Goal: Check status: Check status

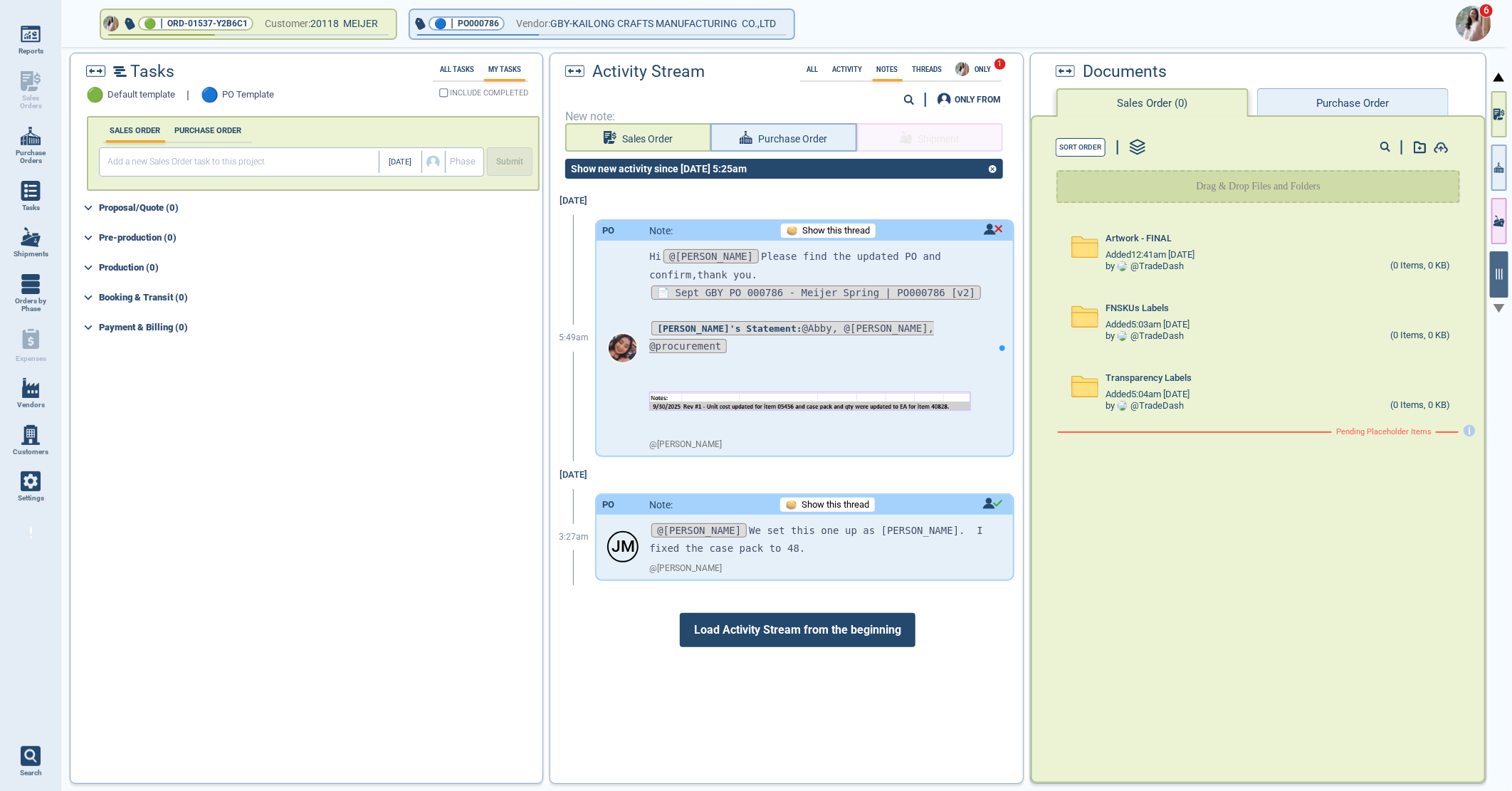
click at [1474, 18] on img at bounding box center [1474, 24] width 36 height 36
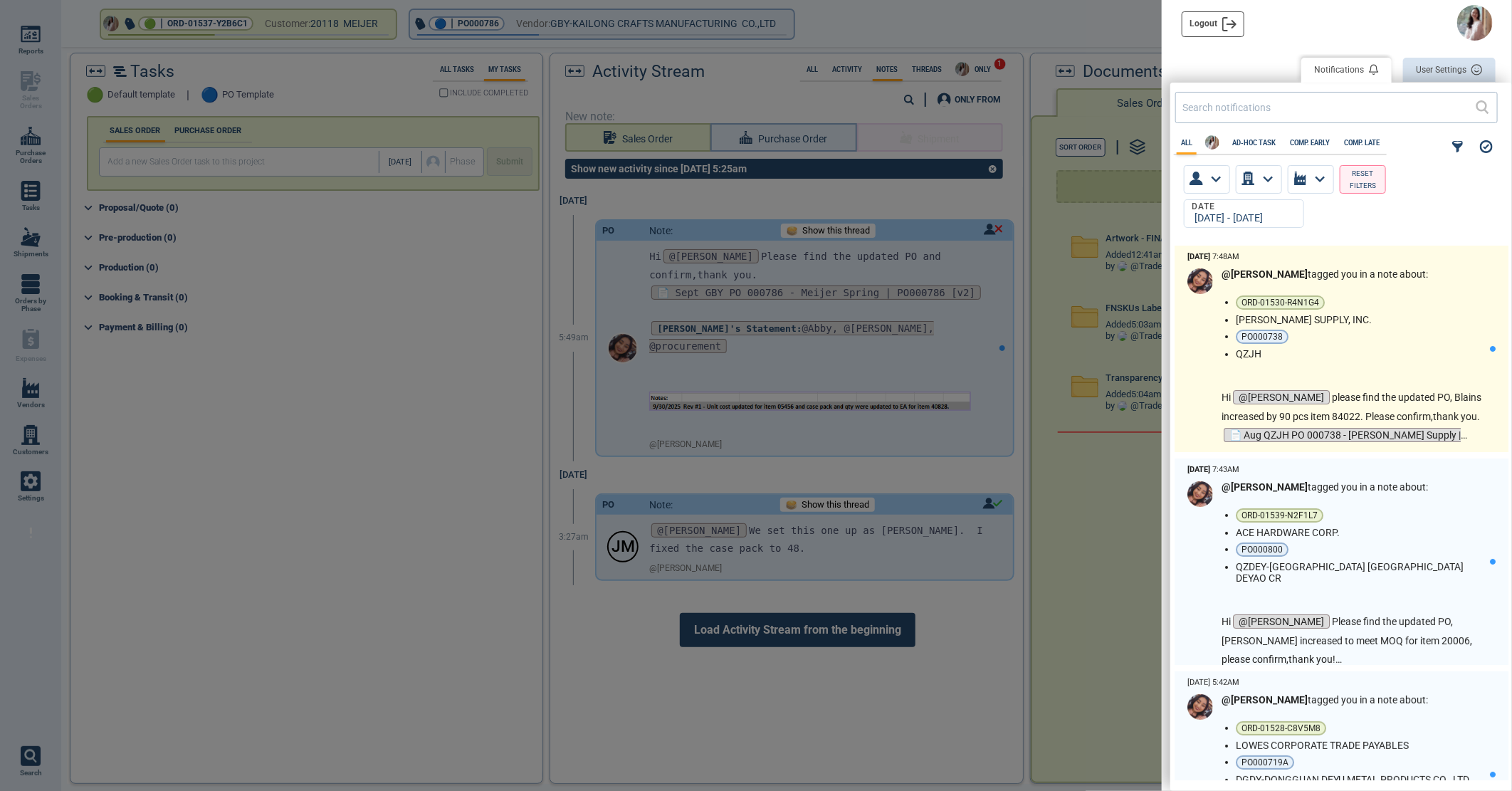
click at [1404, 354] on li "QZJH" at bounding box center [1360, 353] width 249 height 11
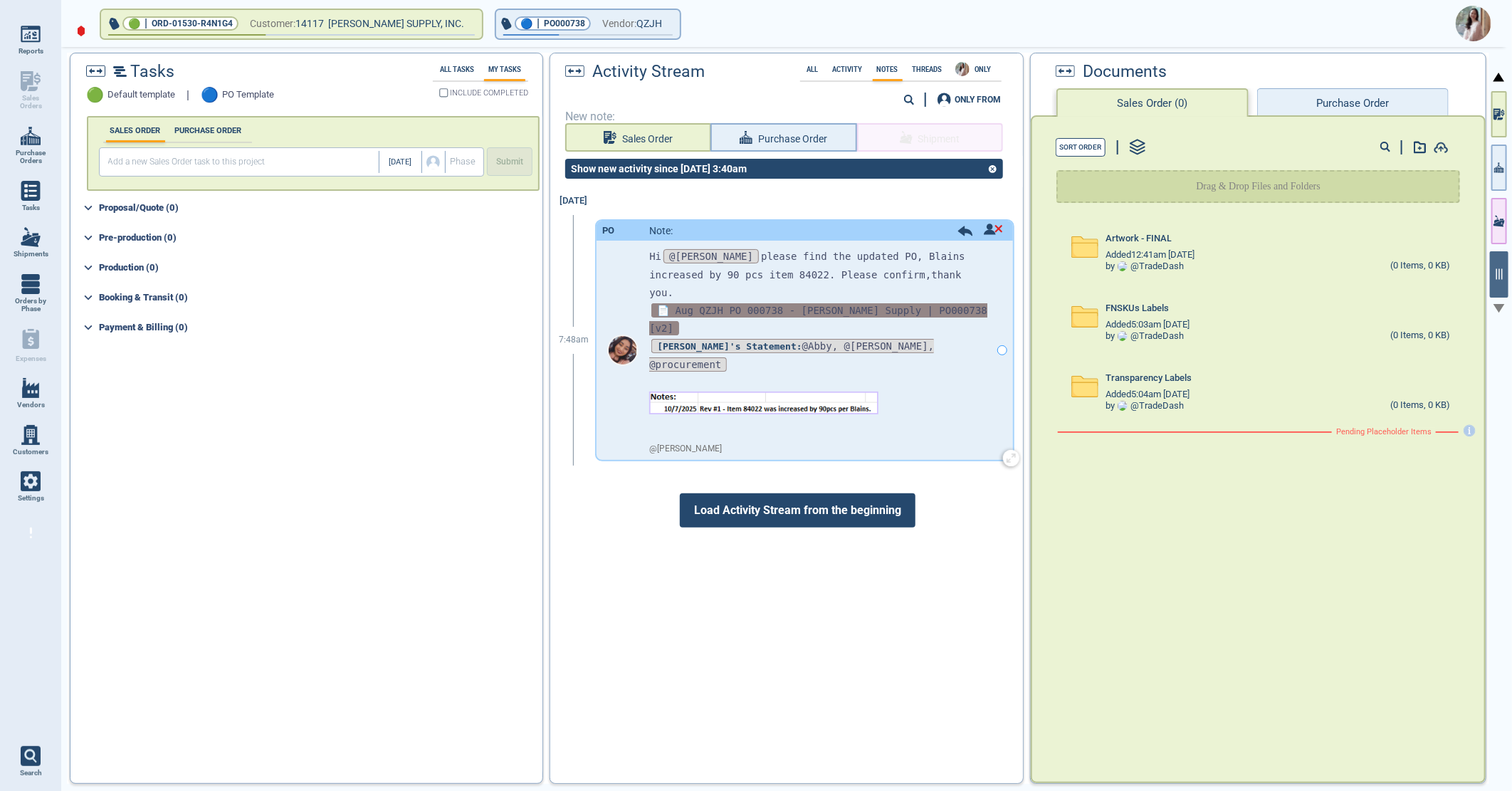
click at [846, 303] on span "📄 Aug QZJH PO 000738 - [PERSON_NAME] Supply | PO000738 [v2]" at bounding box center [818, 319] width 338 height 32
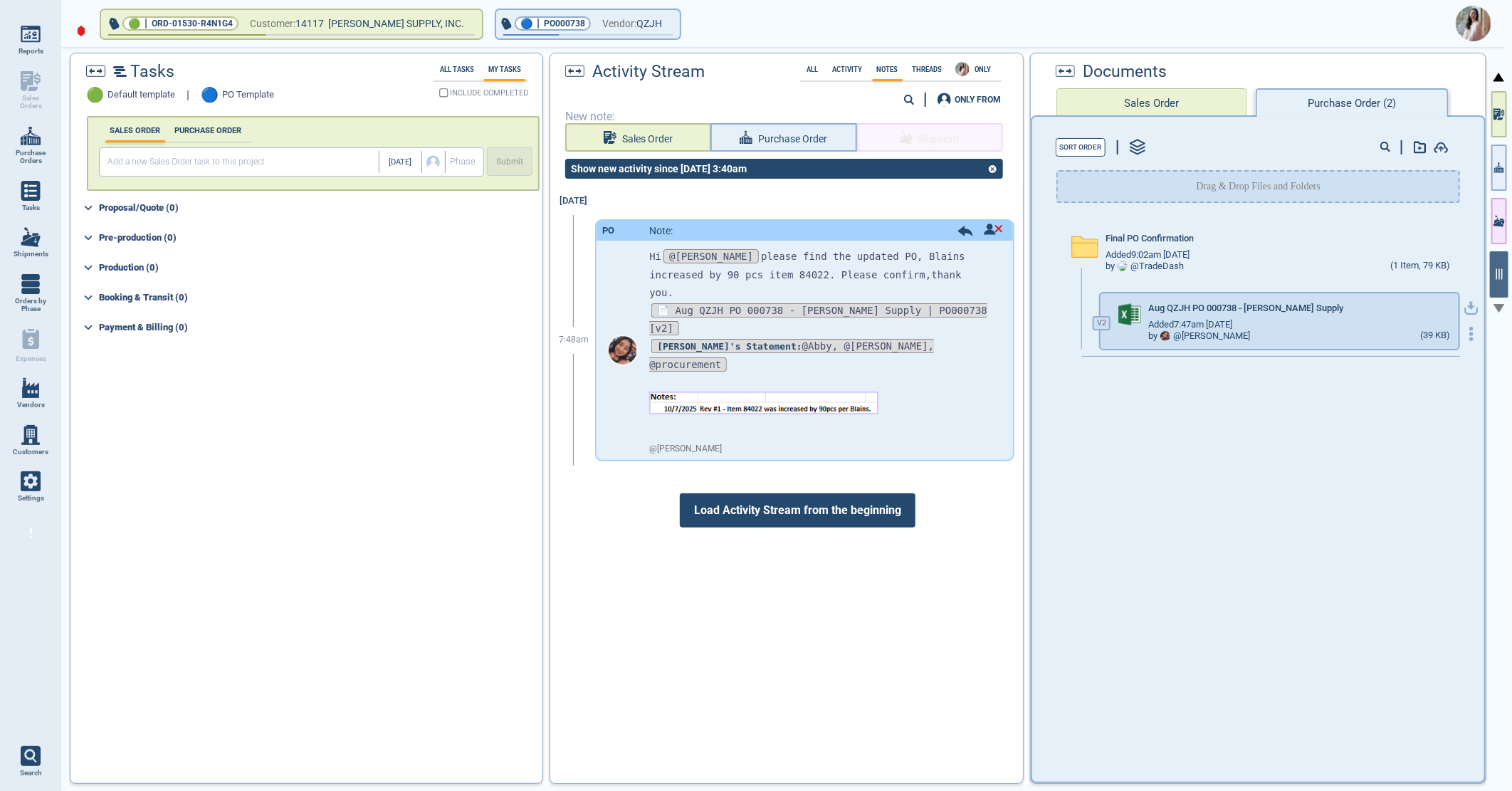
click at [1467, 302] on icon "button" at bounding box center [1471, 306] width 9 height 9
click at [1469, 27] on img at bounding box center [1474, 24] width 36 height 36
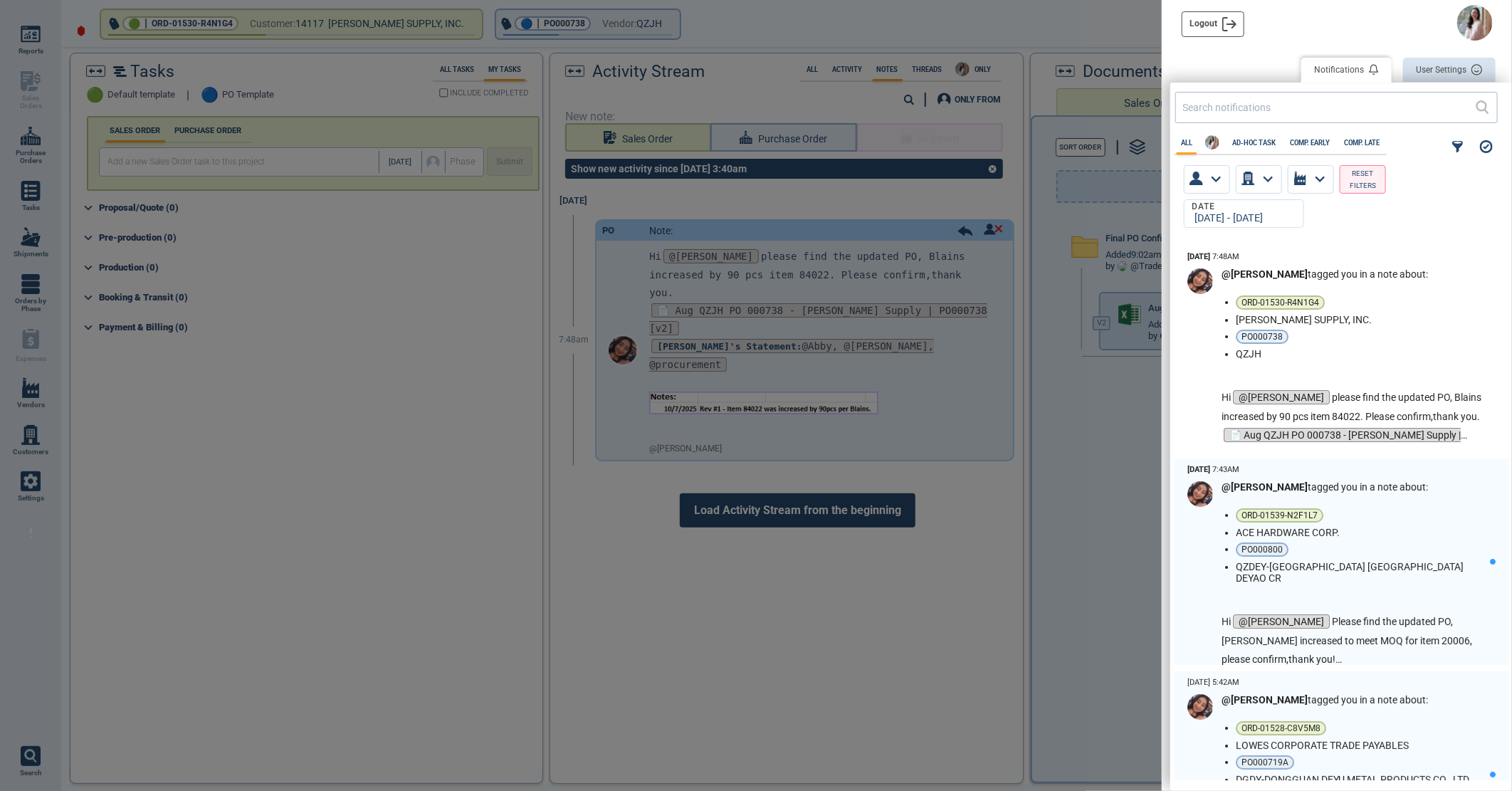
scroll to position [530, 333]
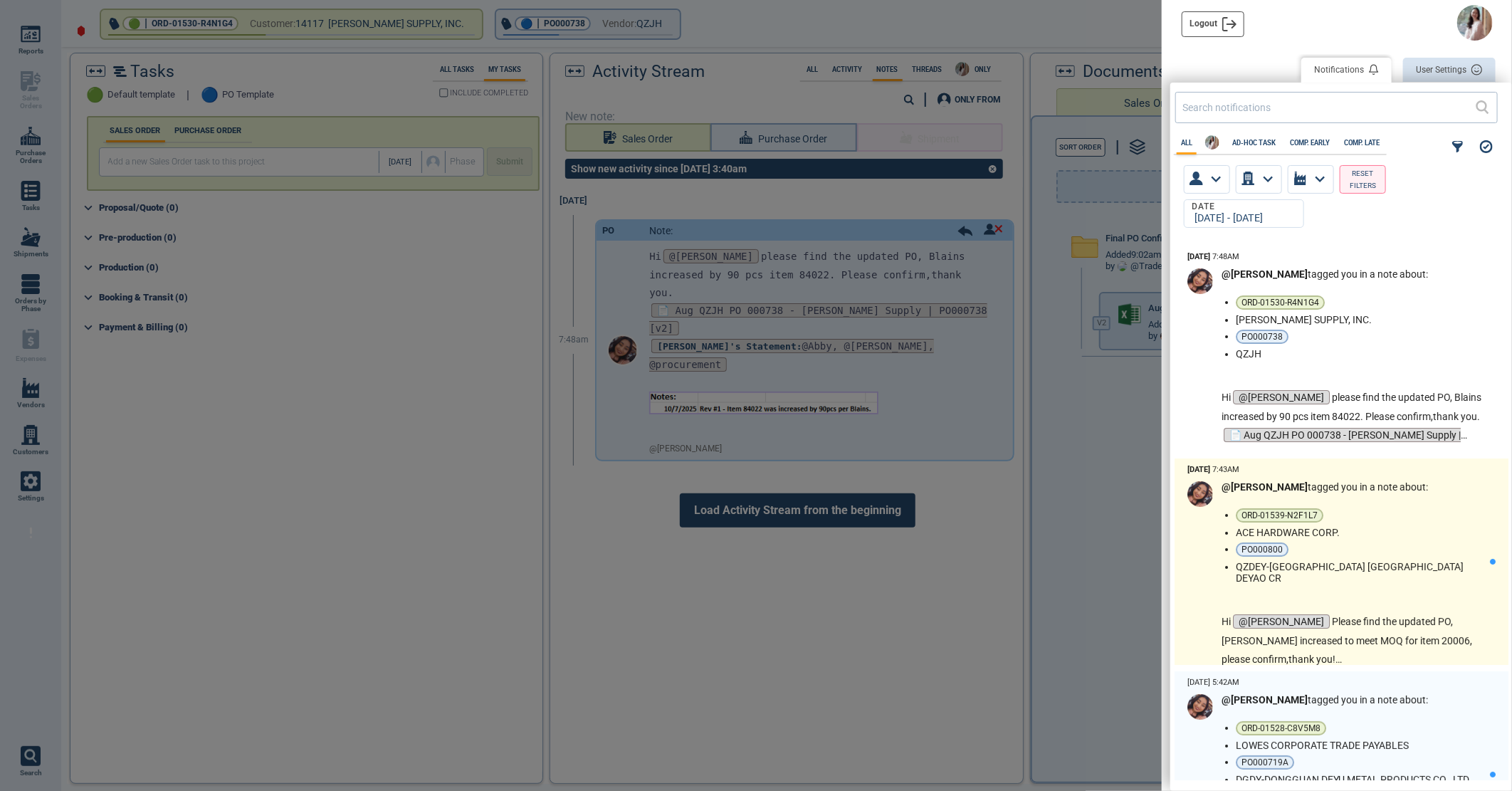
click at [1368, 526] on li "ACE HARDWARE CORP." at bounding box center [1360, 531] width 249 height 11
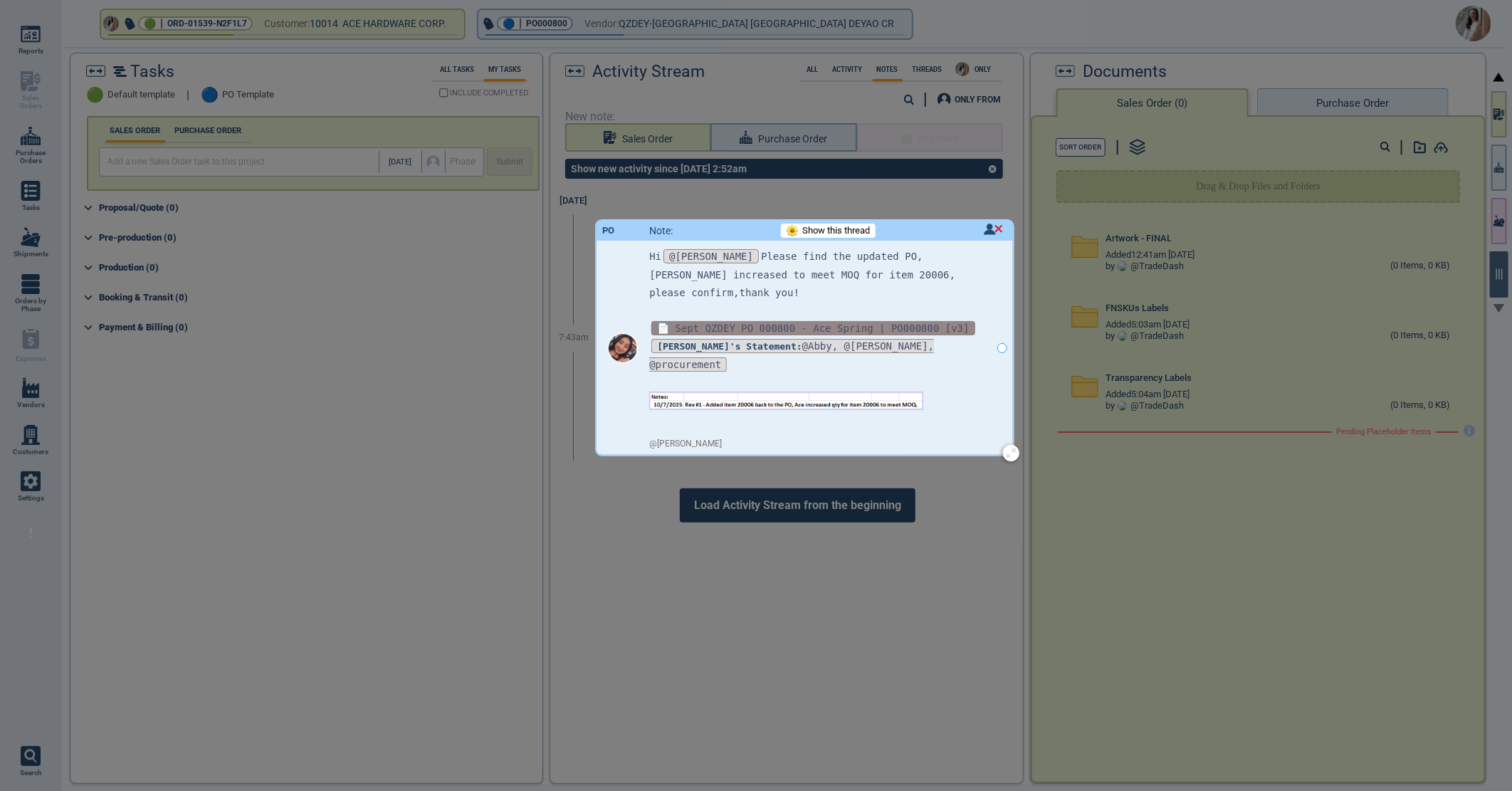
click at [809, 321] on span "📄 Sept QZDEY PO 000800 - Ace Spring | PO000800 [v3]" at bounding box center [813, 328] width 323 height 14
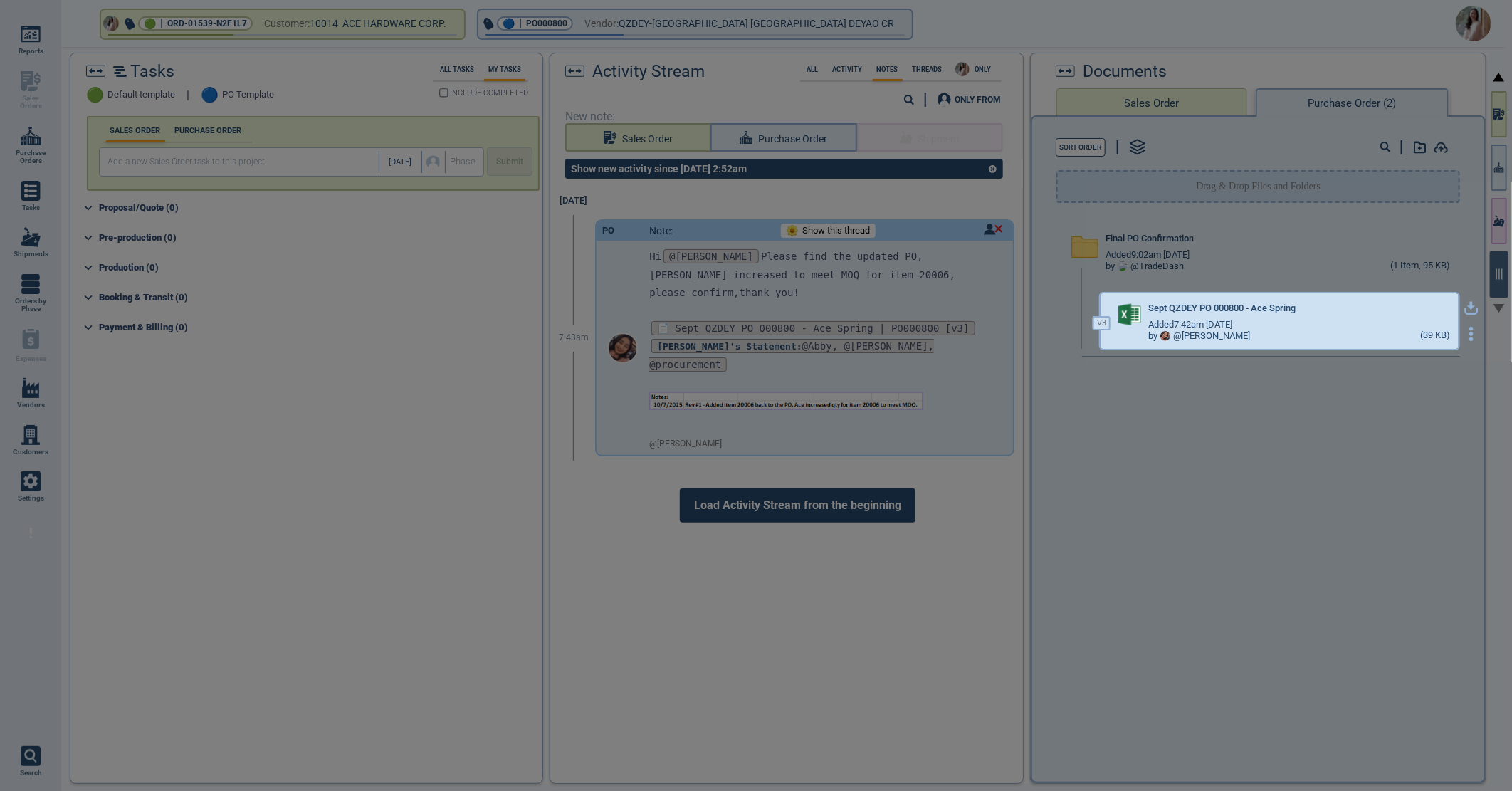
click at [1464, 307] on icon "button" at bounding box center [1471, 308] width 14 height 14
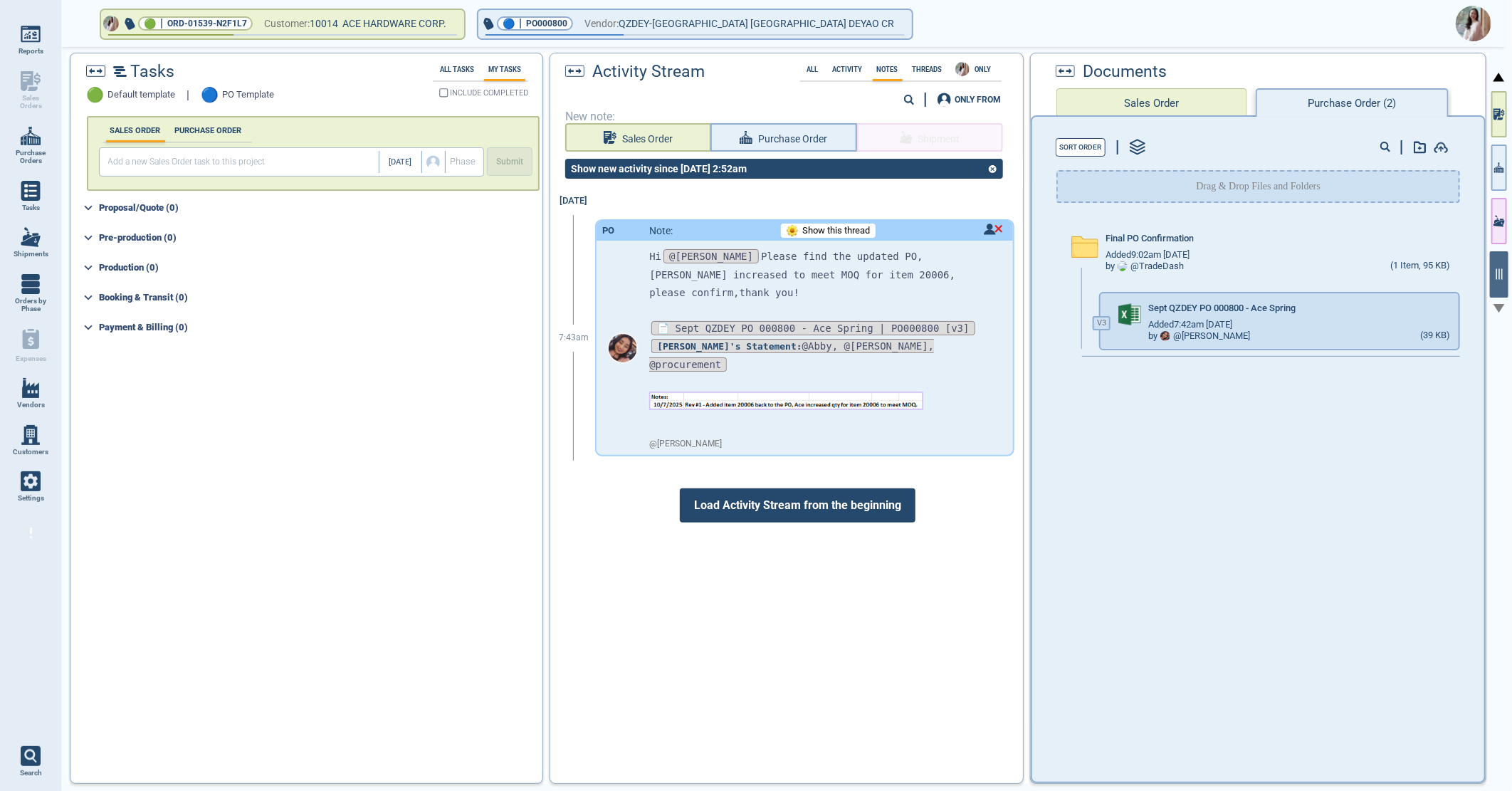
click at [1469, 31] on img at bounding box center [1474, 24] width 36 height 36
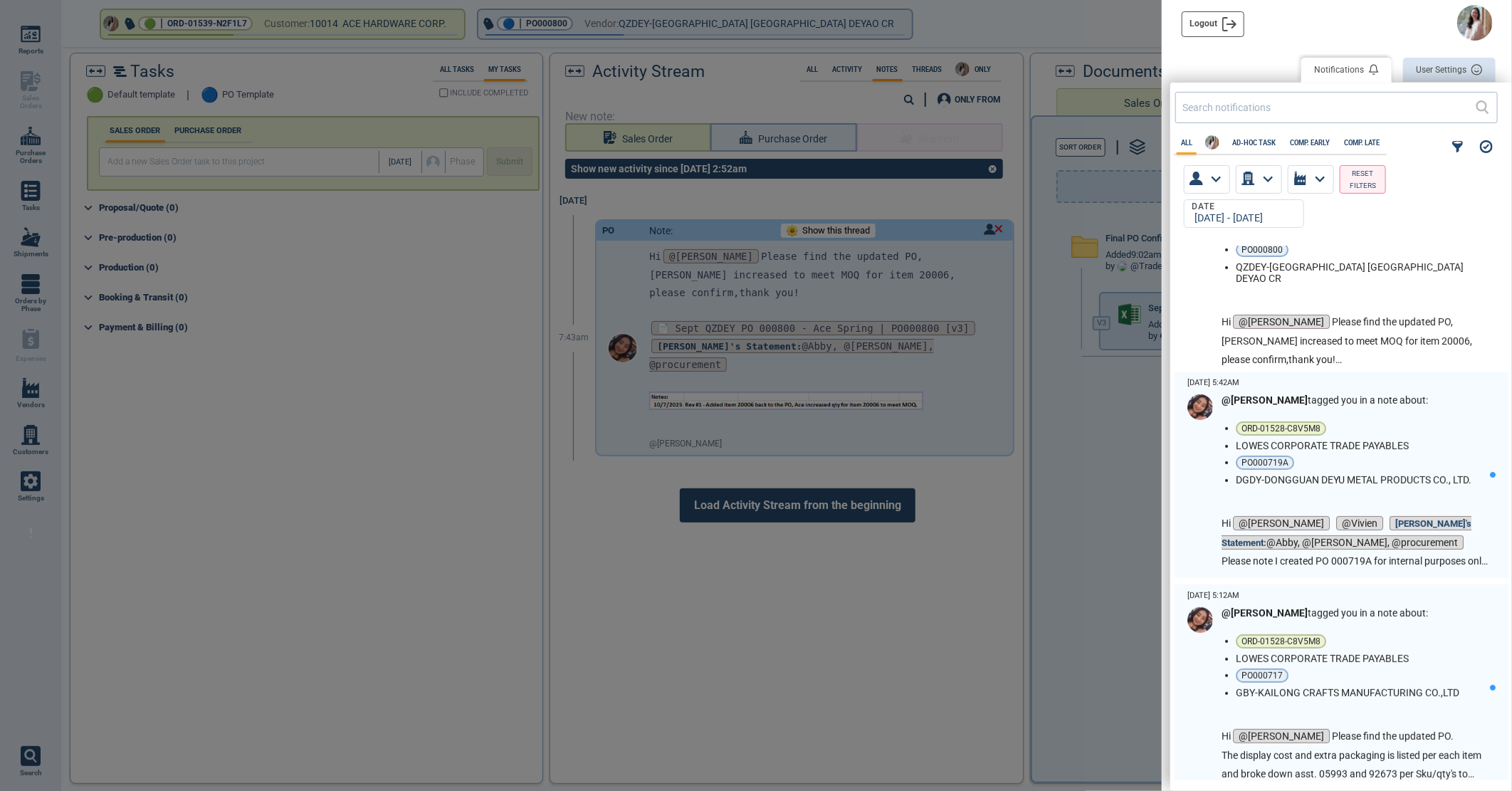
scroll to position [316, 0]
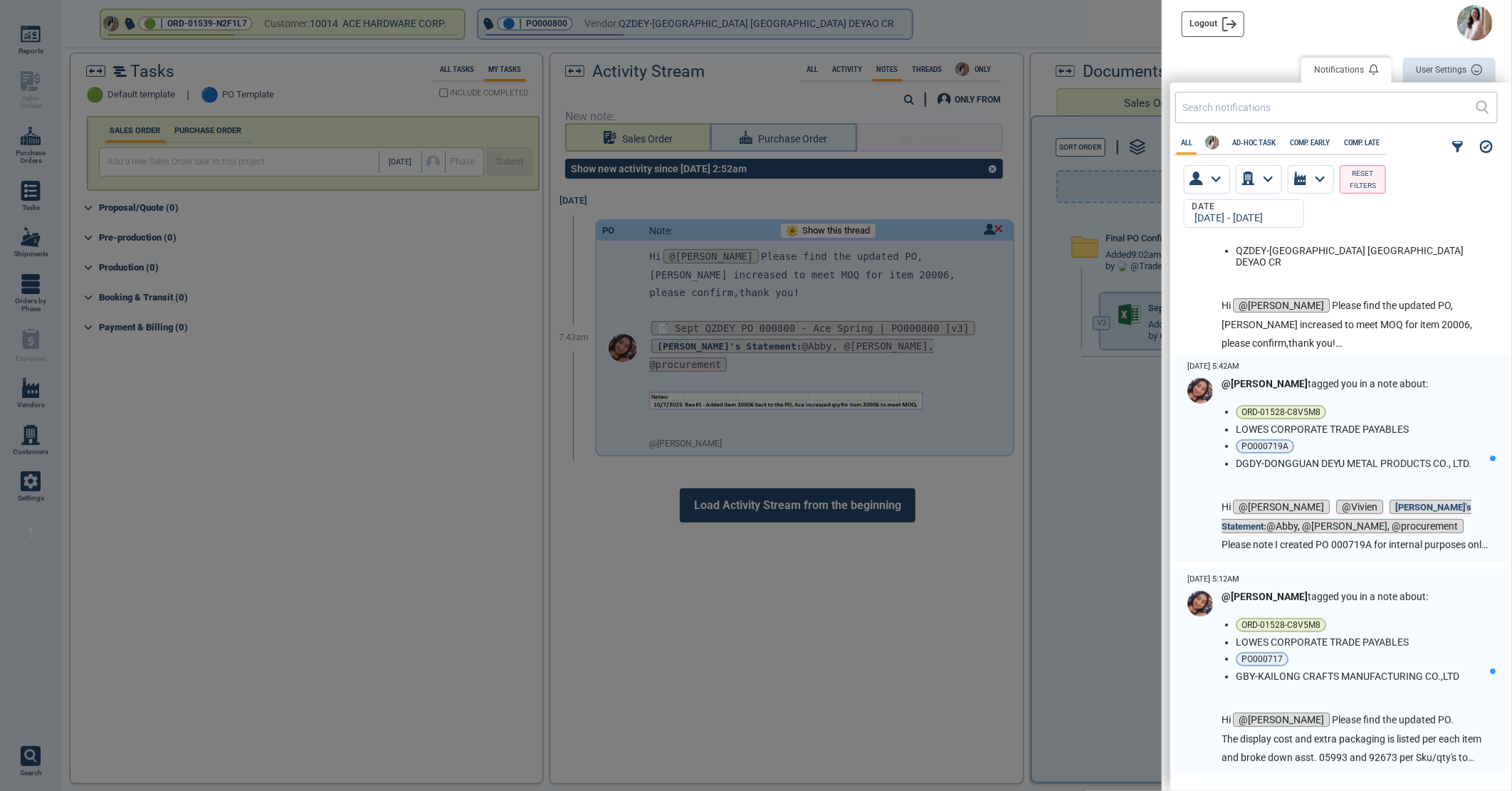
click at [1396, 465] on li "DGDY-DONGGUAN DEYU METAL PRODUCTS CO., LTD." at bounding box center [1360, 463] width 249 height 11
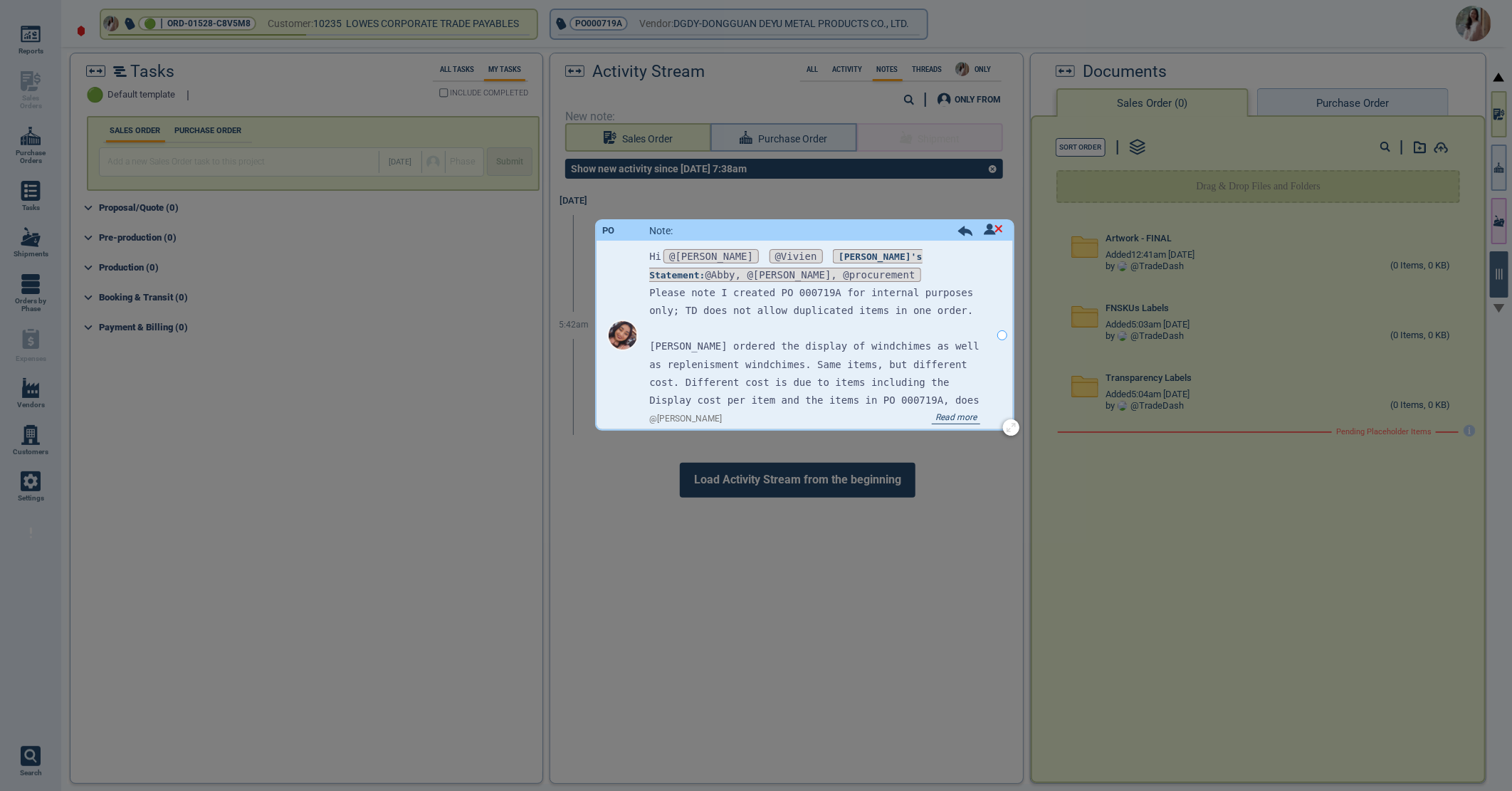
click at [950, 417] on span "Read more" at bounding box center [956, 418] width 49 height 11
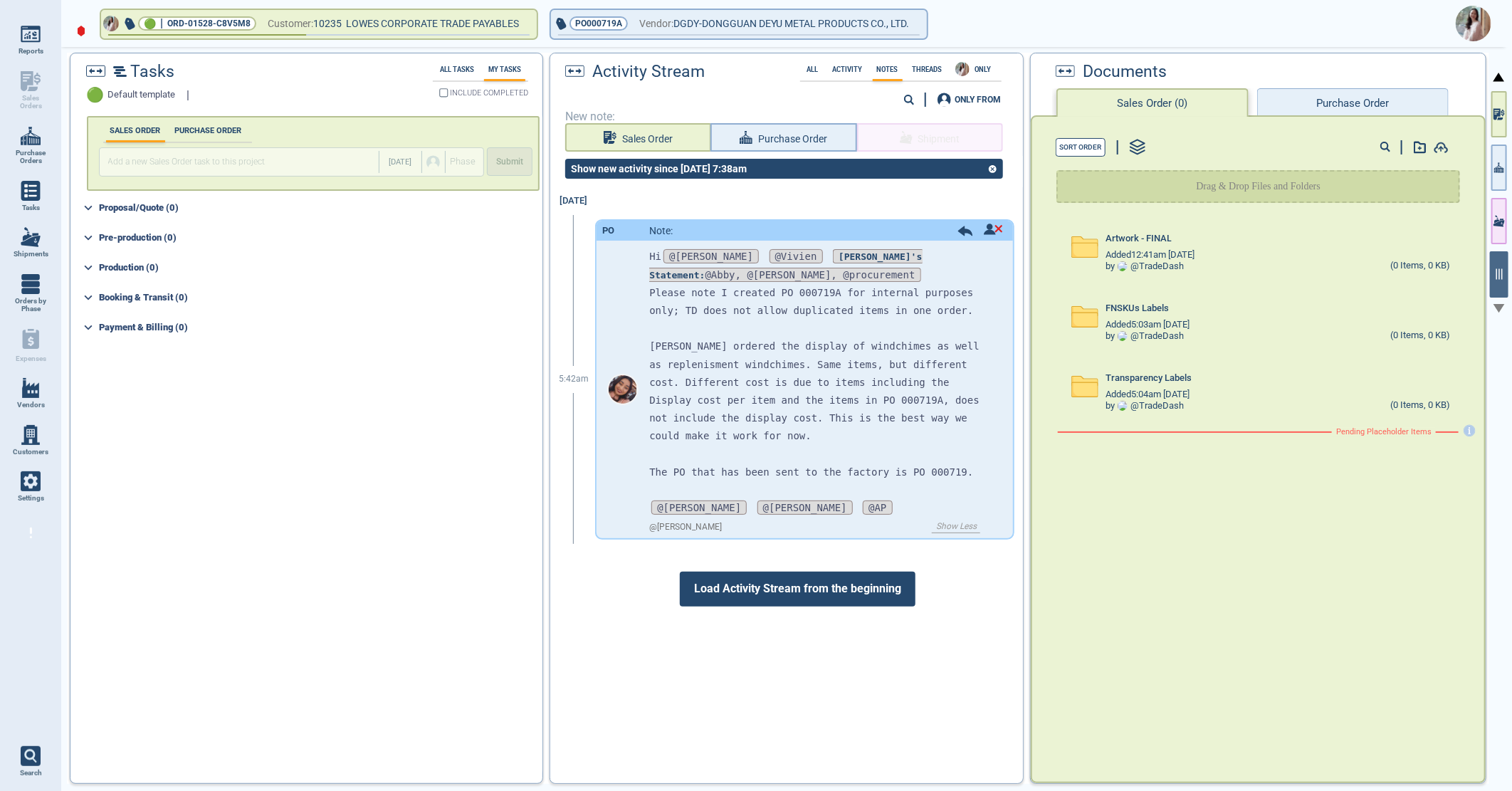
click at [1474, 27] on img at bounding box center [1474, 24] width 36 height 36
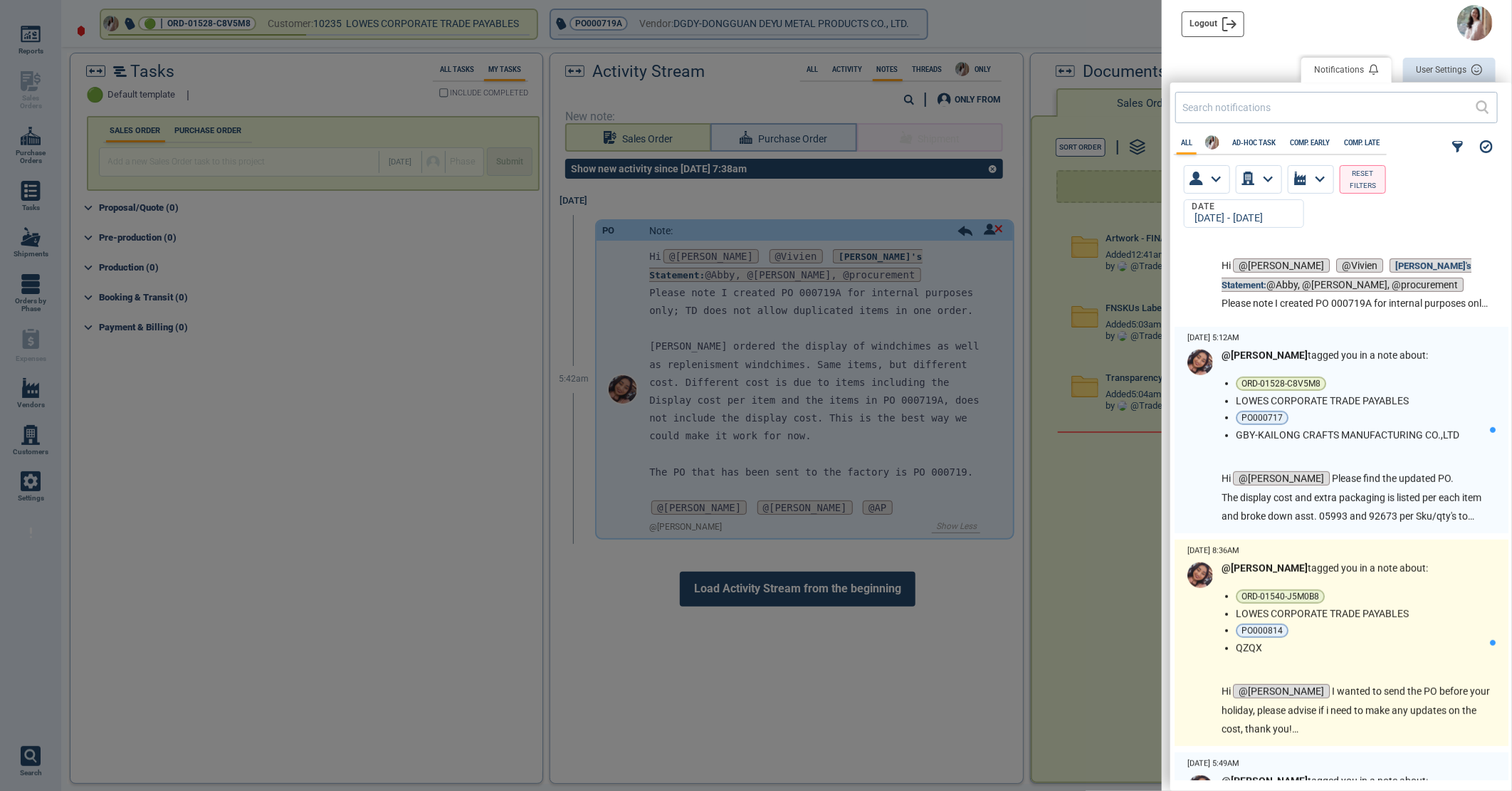
scroll to position [553, 0]
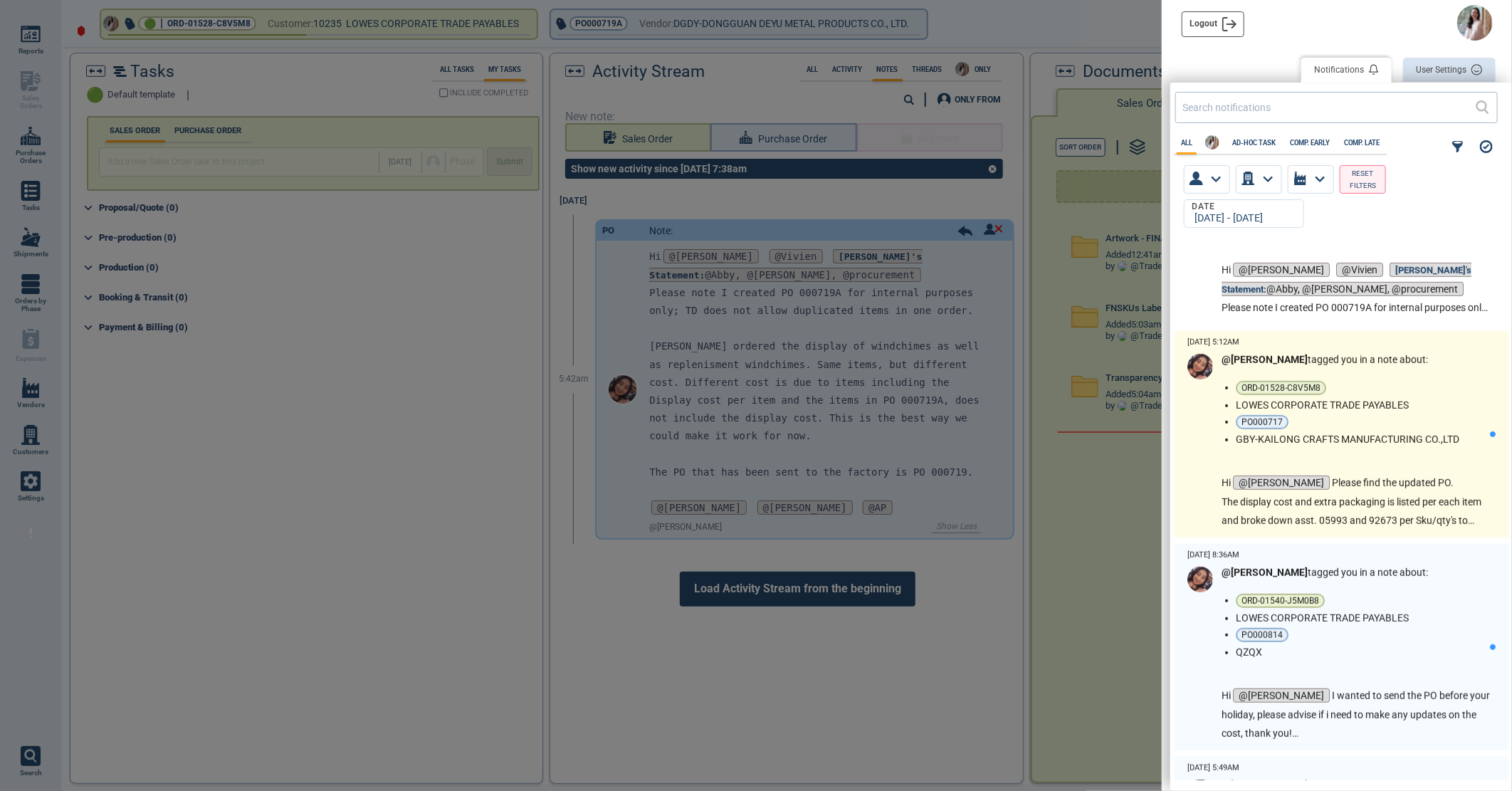
click at [1417, 420] on li "PO000717" at bounding box center [1360, 422] width 249 height 14
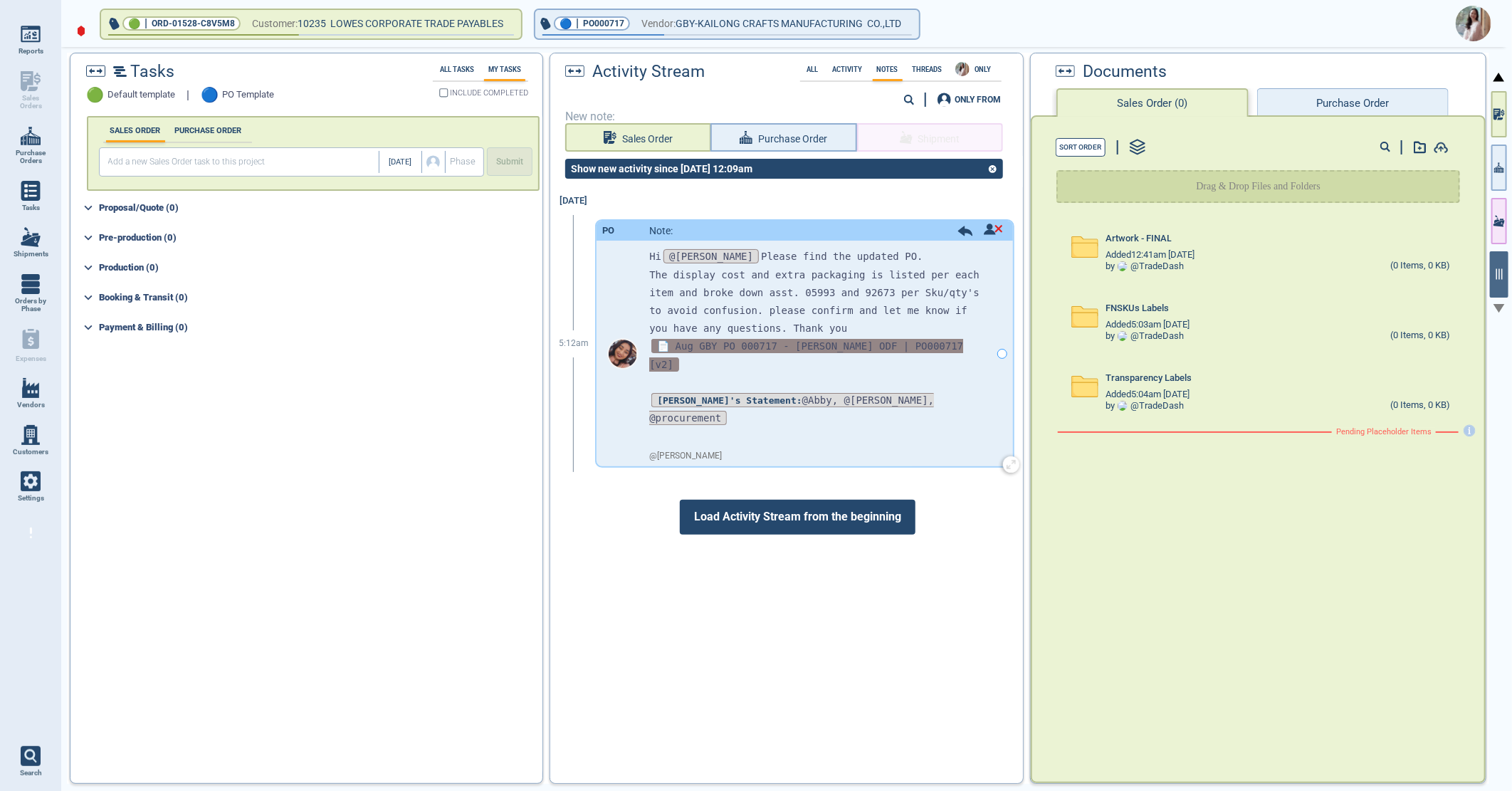
click at [759, 346] on span "📄 Aug GBY PO 000717 - [PERSON_NAME] ODF | PO000717 [v2]" at bounding box center [806, 355] width 314 height 32
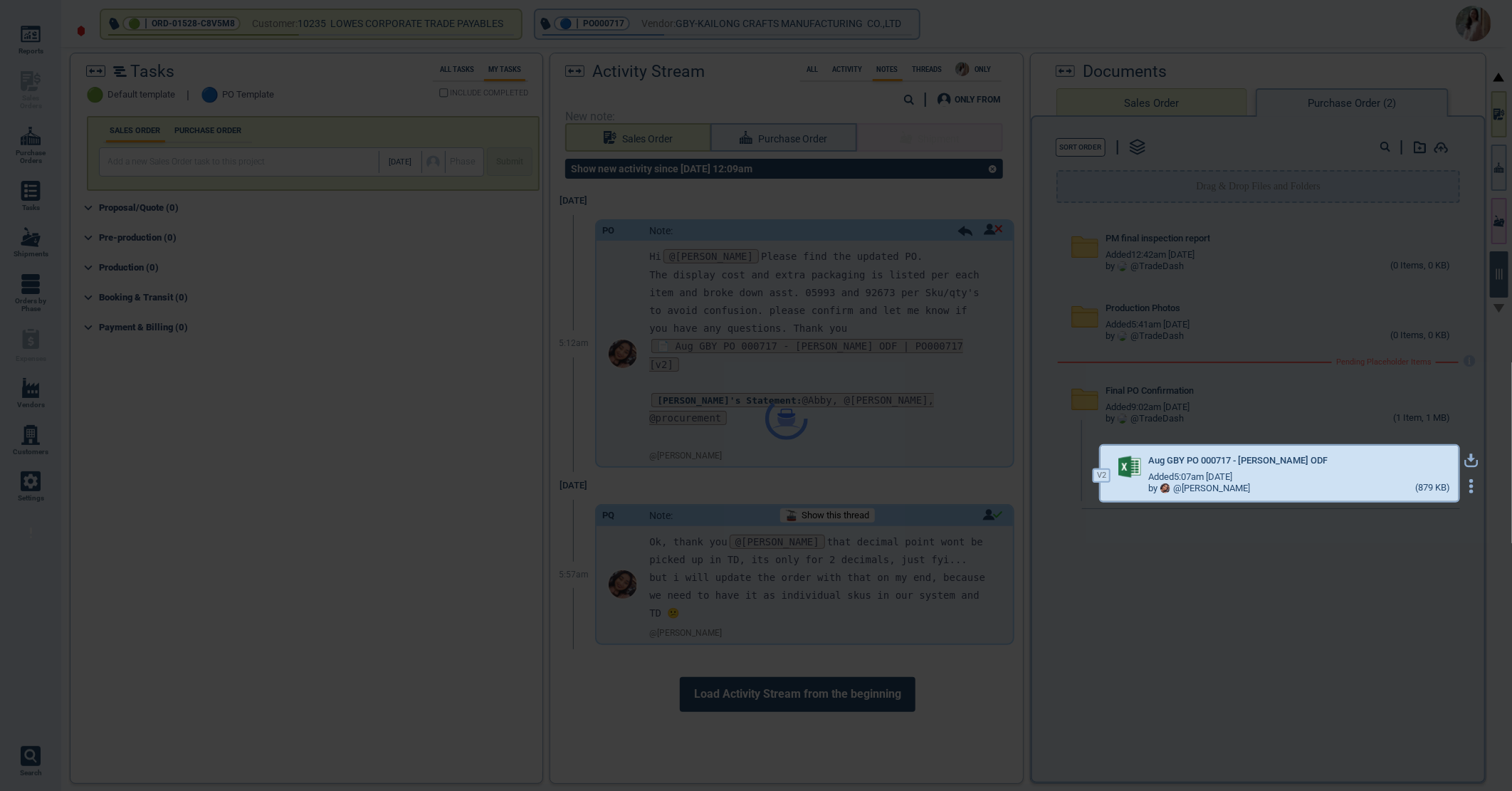
click at [1464, 452] on div "Tasks 🟢 Default template | 🔵 PO Template All Tasks My Tasks INCLUDE COMPLETED S…" at bounding box center [778, 418] width 1423 height 732
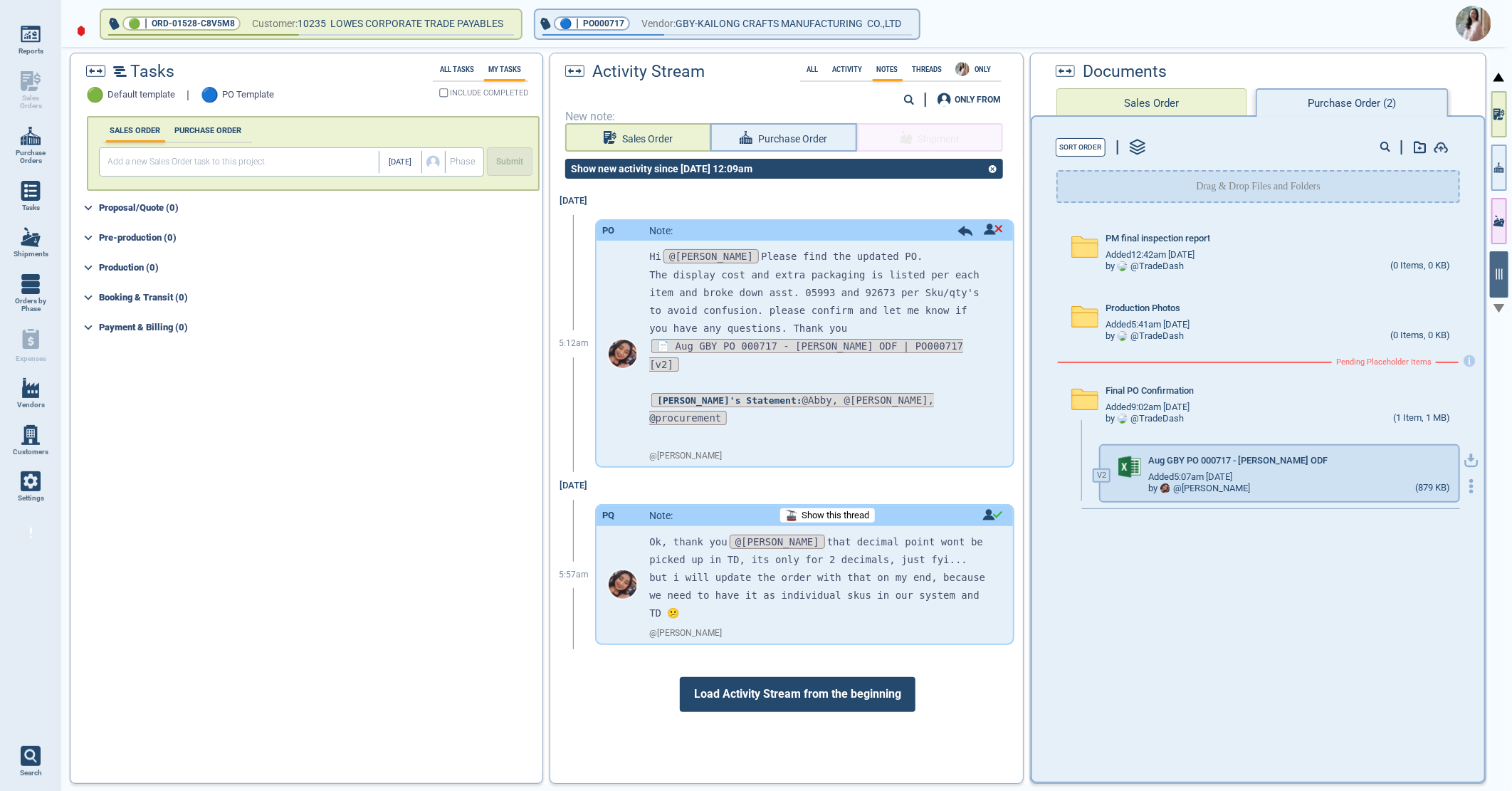
click at [1464, 456] on icon "button" at bounding box center [1471, 460] width 14 height 14
click at [1477, 32] on img at bounding box center [1474, 24] width 36 height 36
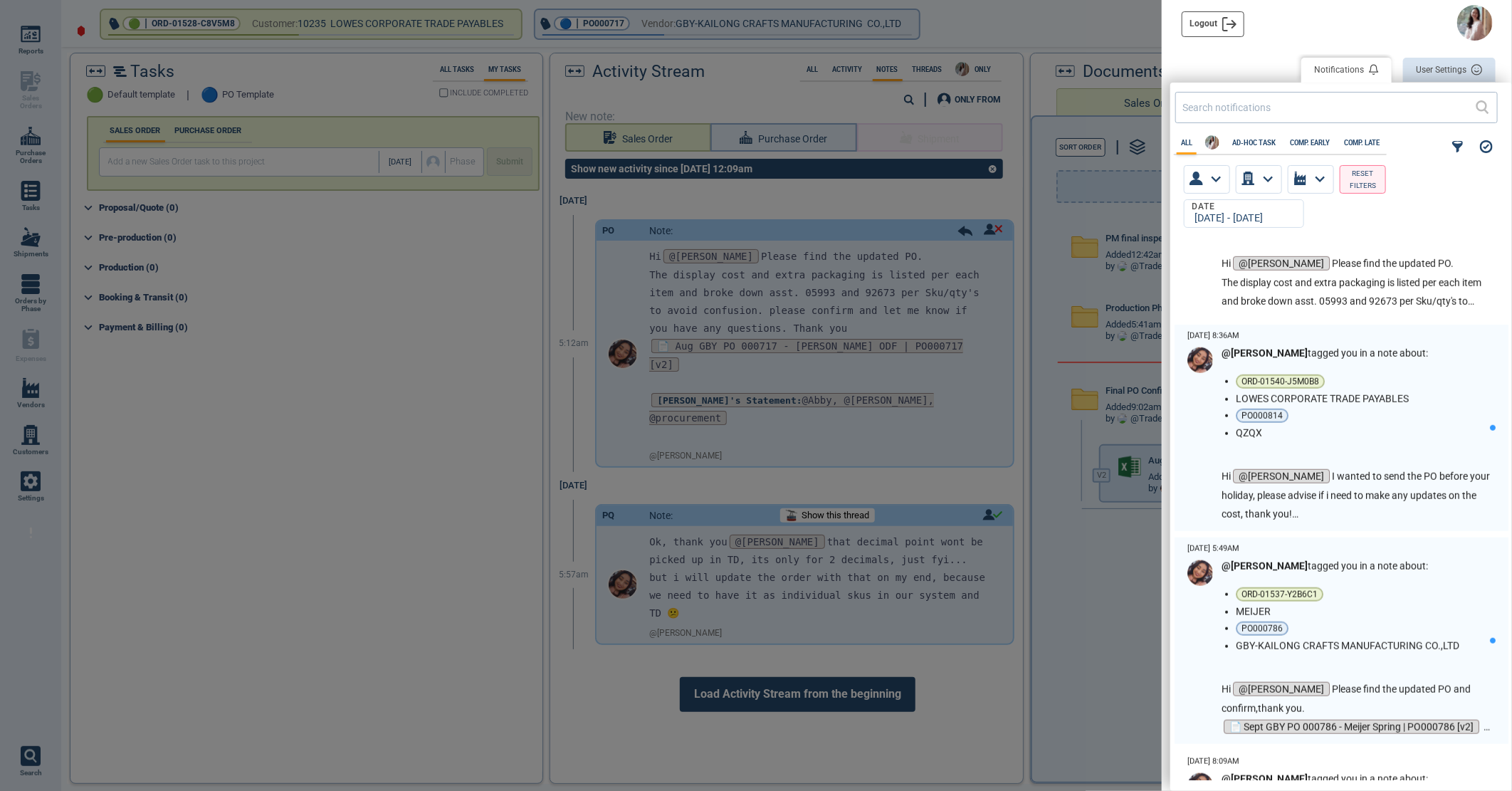
scroll to position [791, 0]
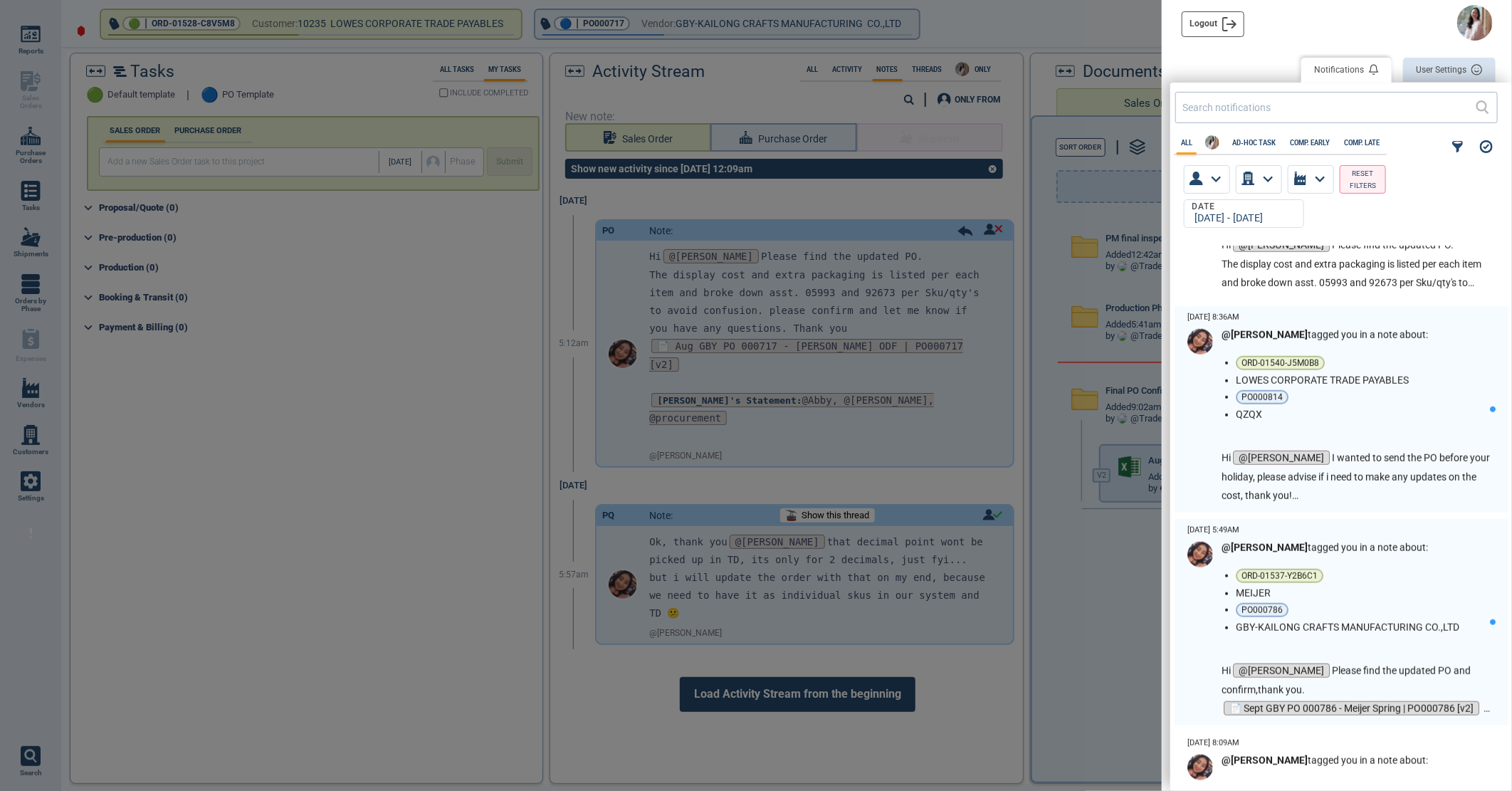
click at [1374, 403] on li "PO000814" at bounding box center [1360, 397] width 249 height 14
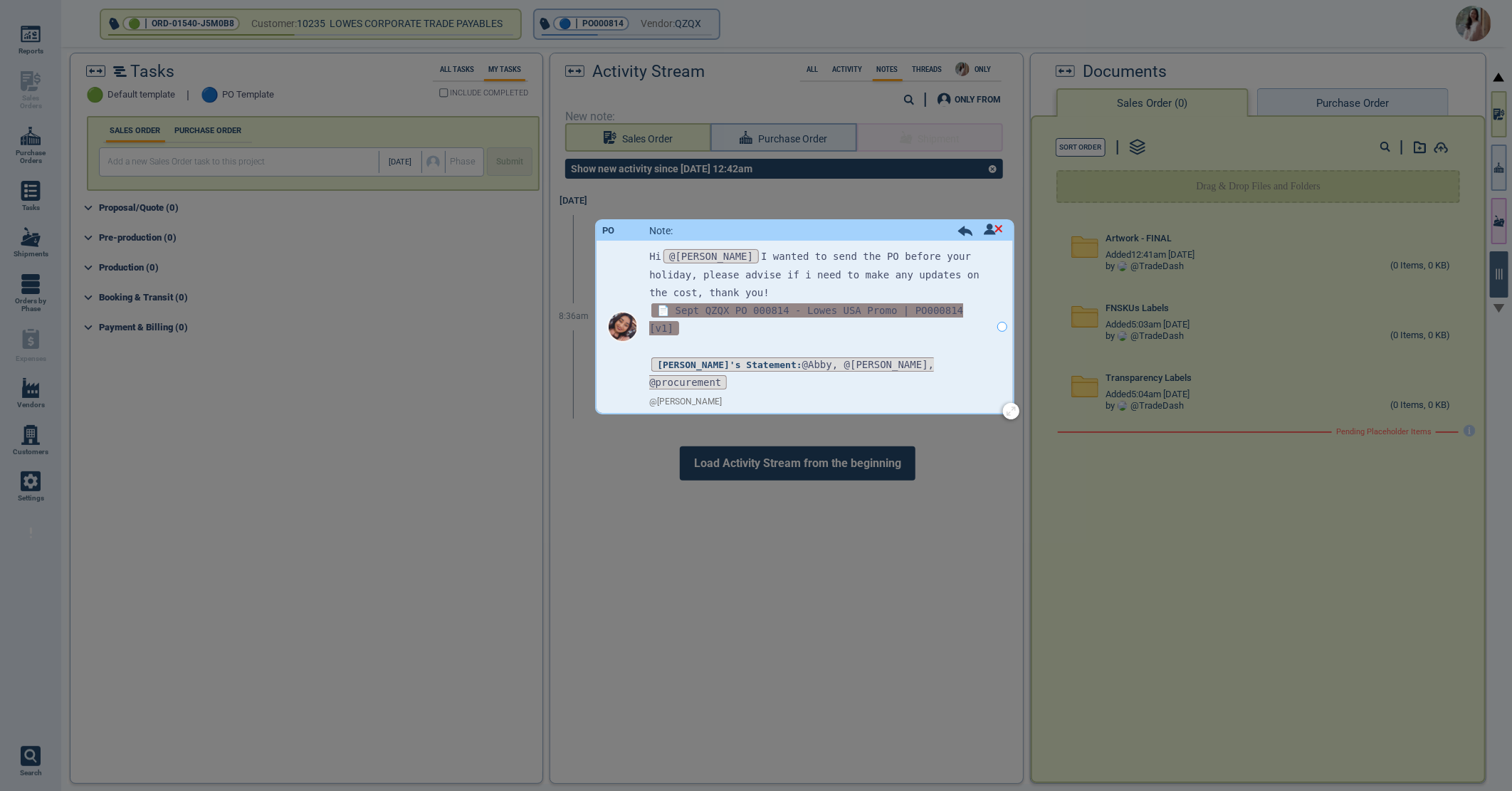
click at [894, 309] on span "📄 Sept QZQX PO 000814 - Lowes USA Promo | PO000814 [v1]" at bounding box center [806, 319] width 314 height 32
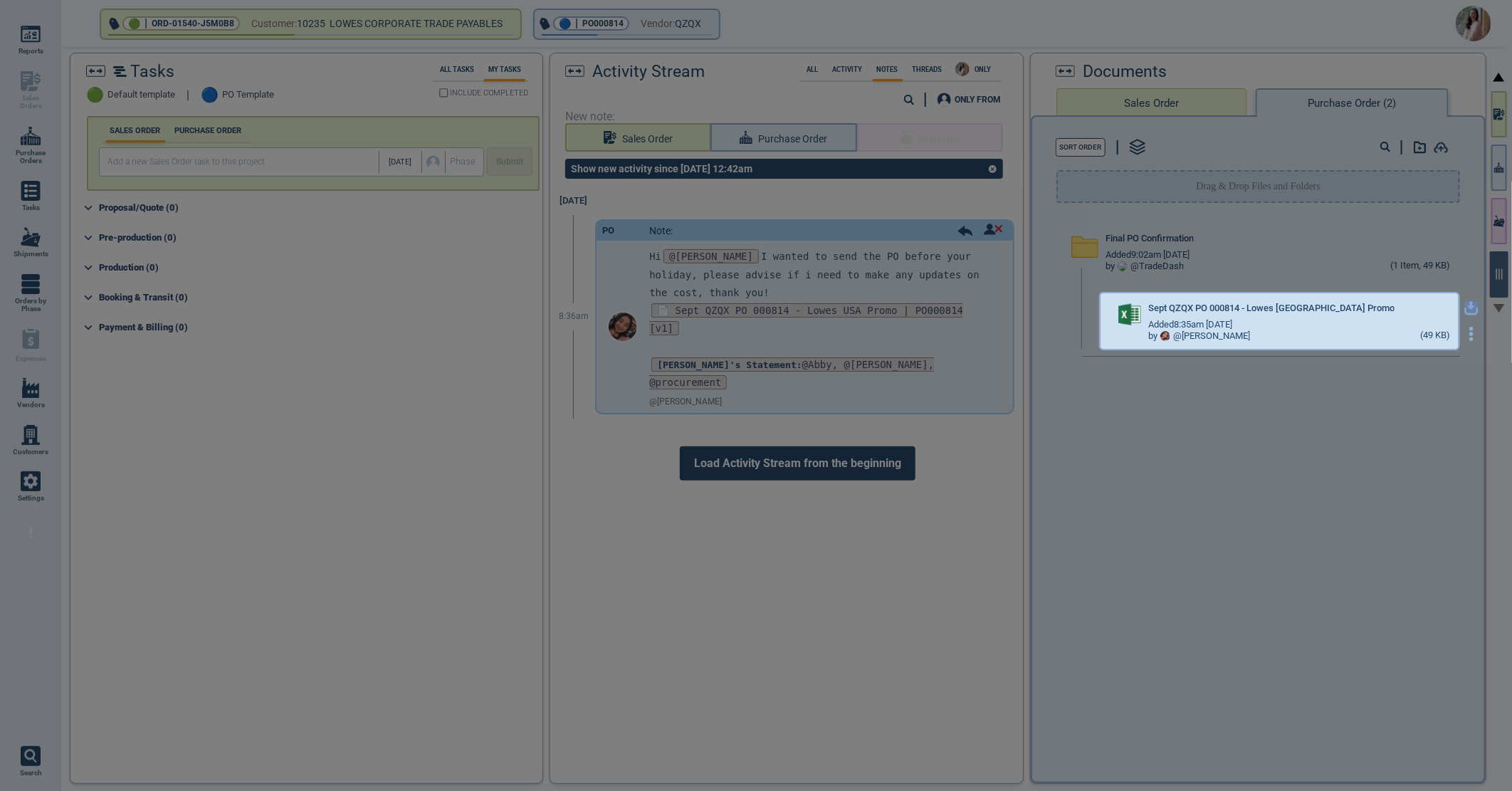
click at [1464, 308] on icon "button" at bounding box center [1471, 308] width 14 height 14
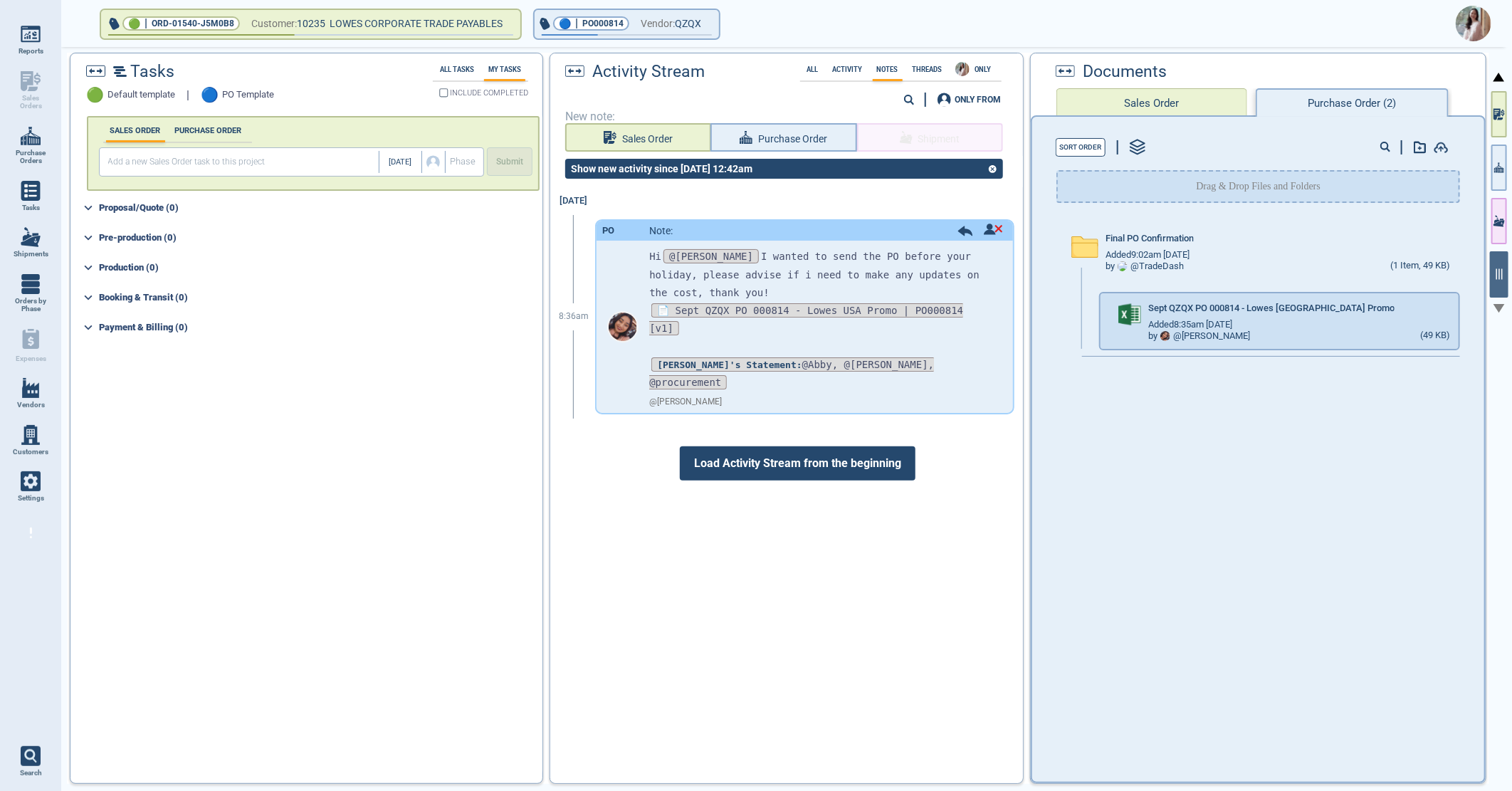
click at [1475, 20] on img at bounding box center [1474, 24] width 36 height 36
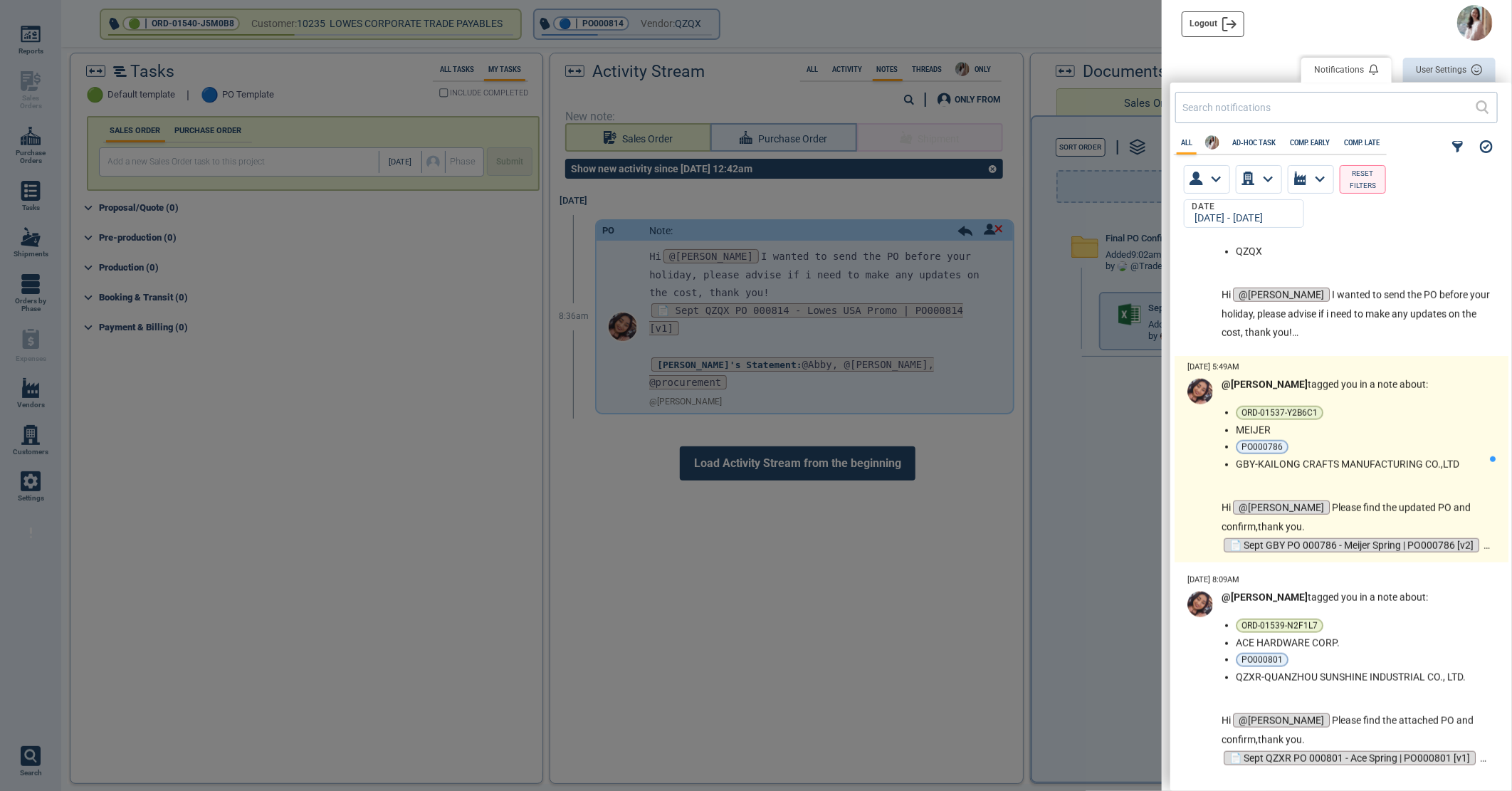
scroll to position [1028, 0]
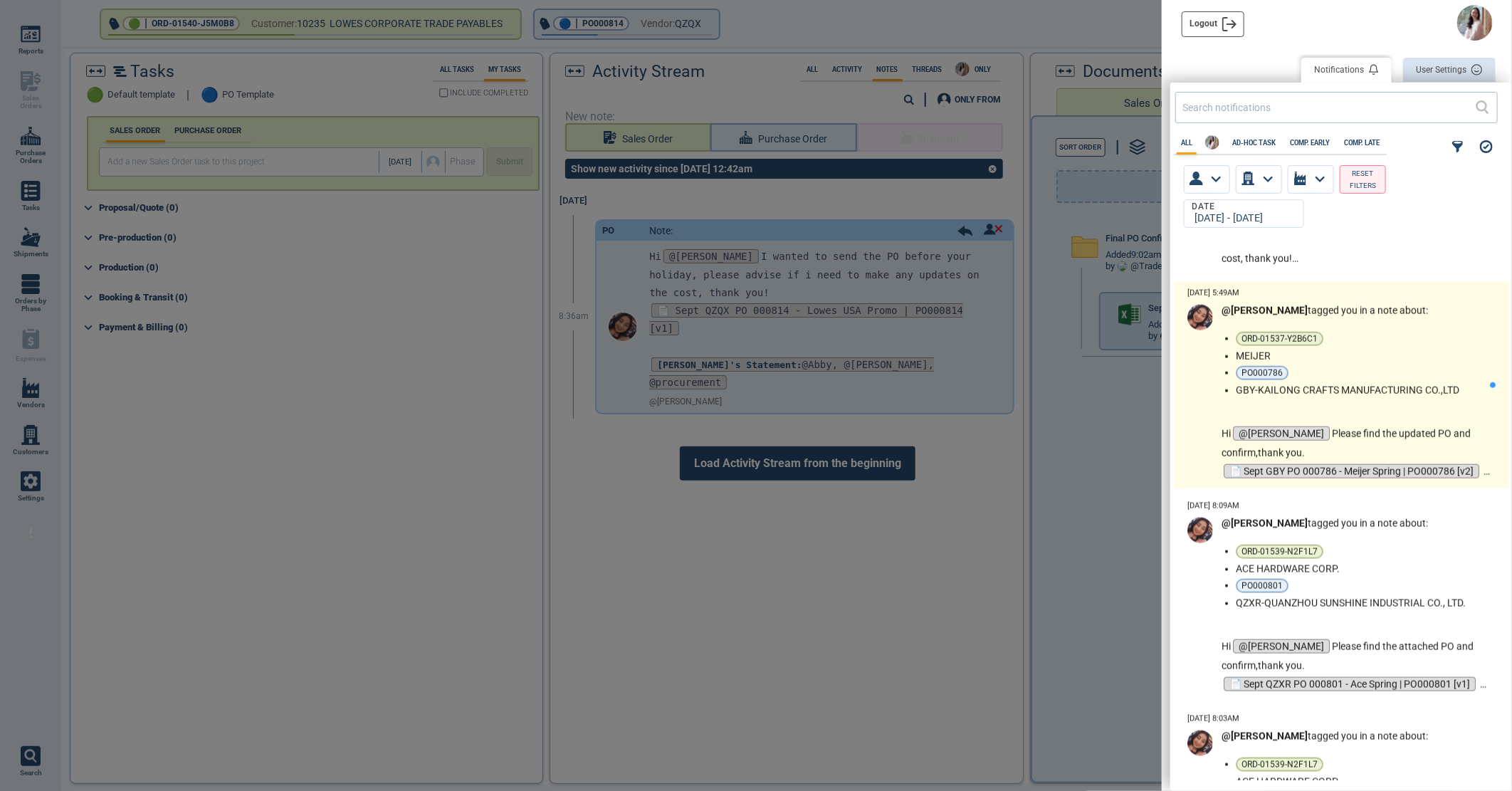
click at [1404, 362] on ul "ORD-01537-Y2B6C1 MEIJER PO000786 GBY-KAILONG CRAFTS MANUFACTURING CO.,LTD" at bounding box center [1363, 364] width 254 height 64
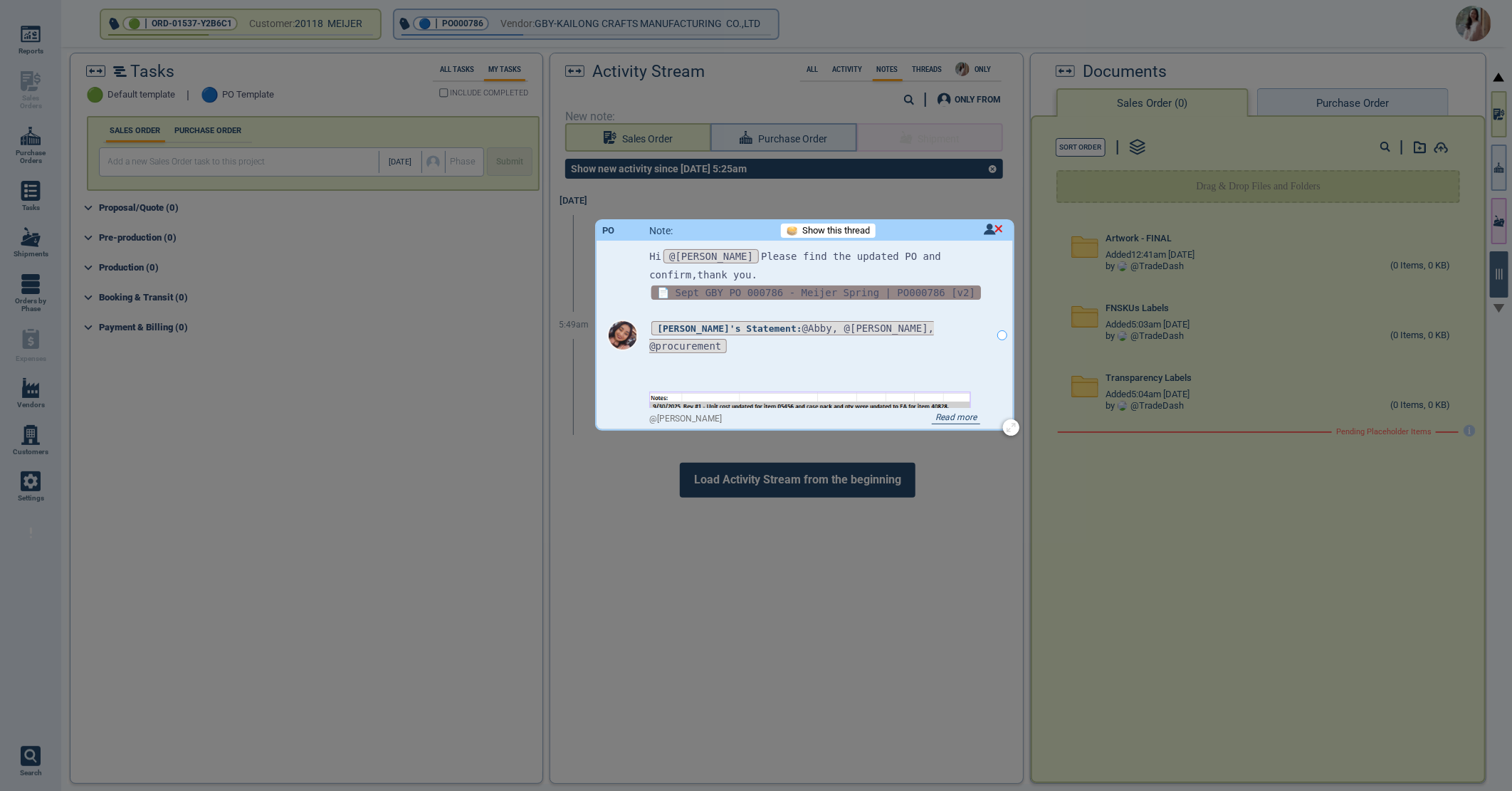
click at [722, 286] on span "📄 Sept GBY PO 000786 - Meijer Spring | PO000786 [v2]" at bounding box center [816, 292] width 330 height 14
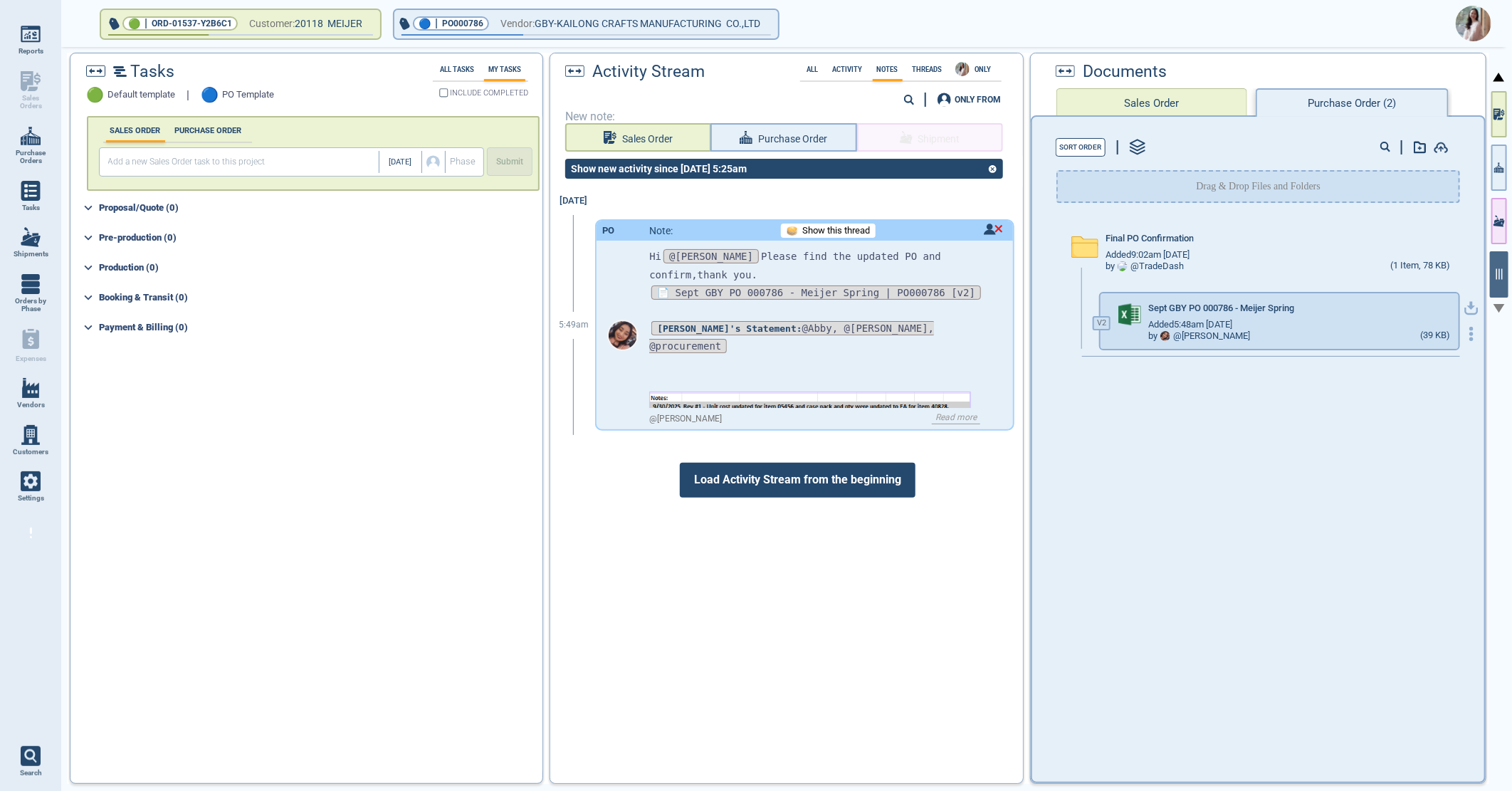
click at [1459, 303] on div "Tasks 🟢 Default template | 🔵 PO Template All Tasks My Tasks INCLUDE COMPLETED S…" at bounding box center [778, 418] width 1423 height 732
click at [1464, 309] on icon "button" at bounding box center [1471, 308] width 14 height 14
click at [1476, 24] on img at bounding box center [1474, 24] width 36 height 36
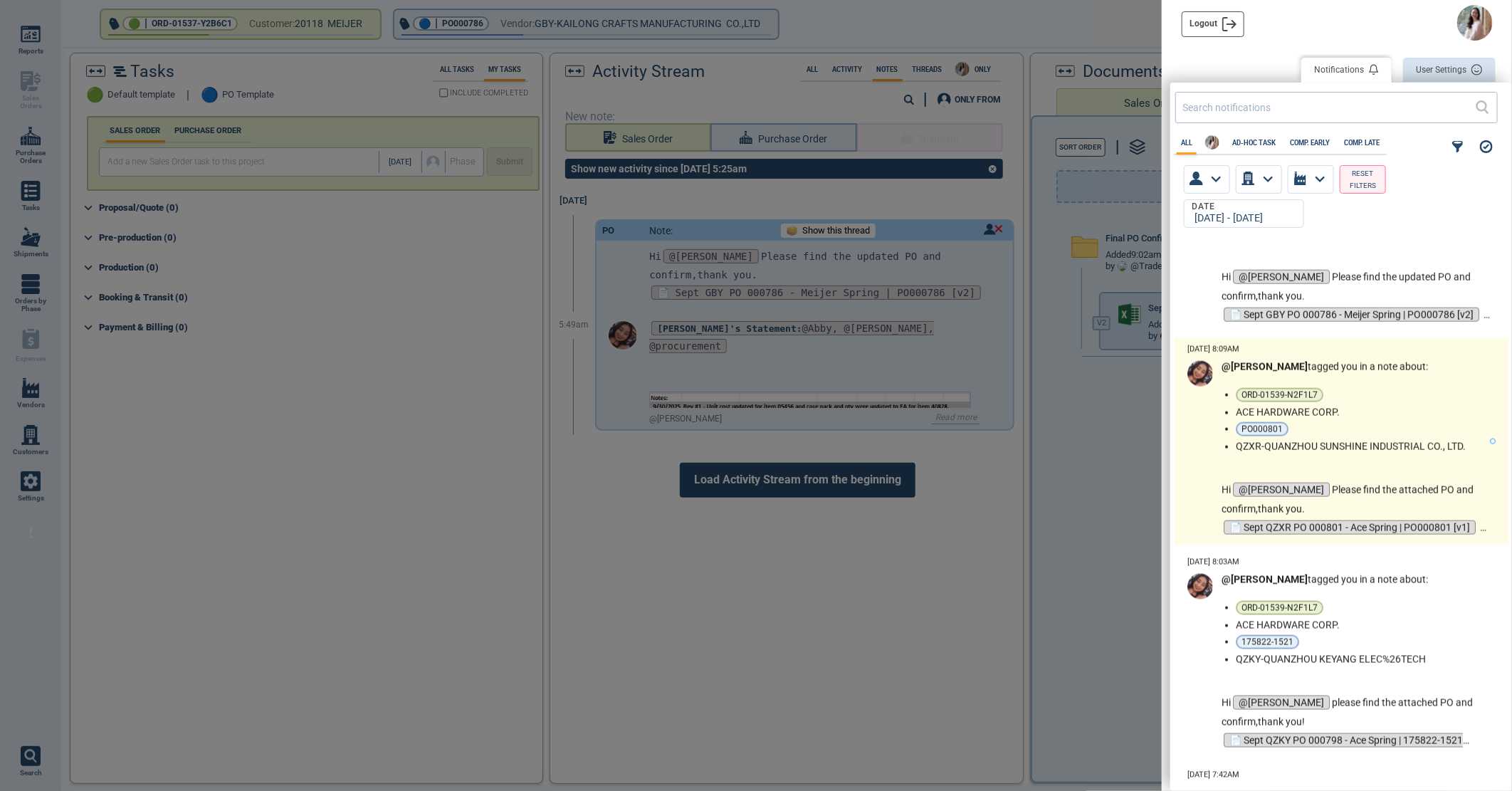
scroll to position [1186, 0]
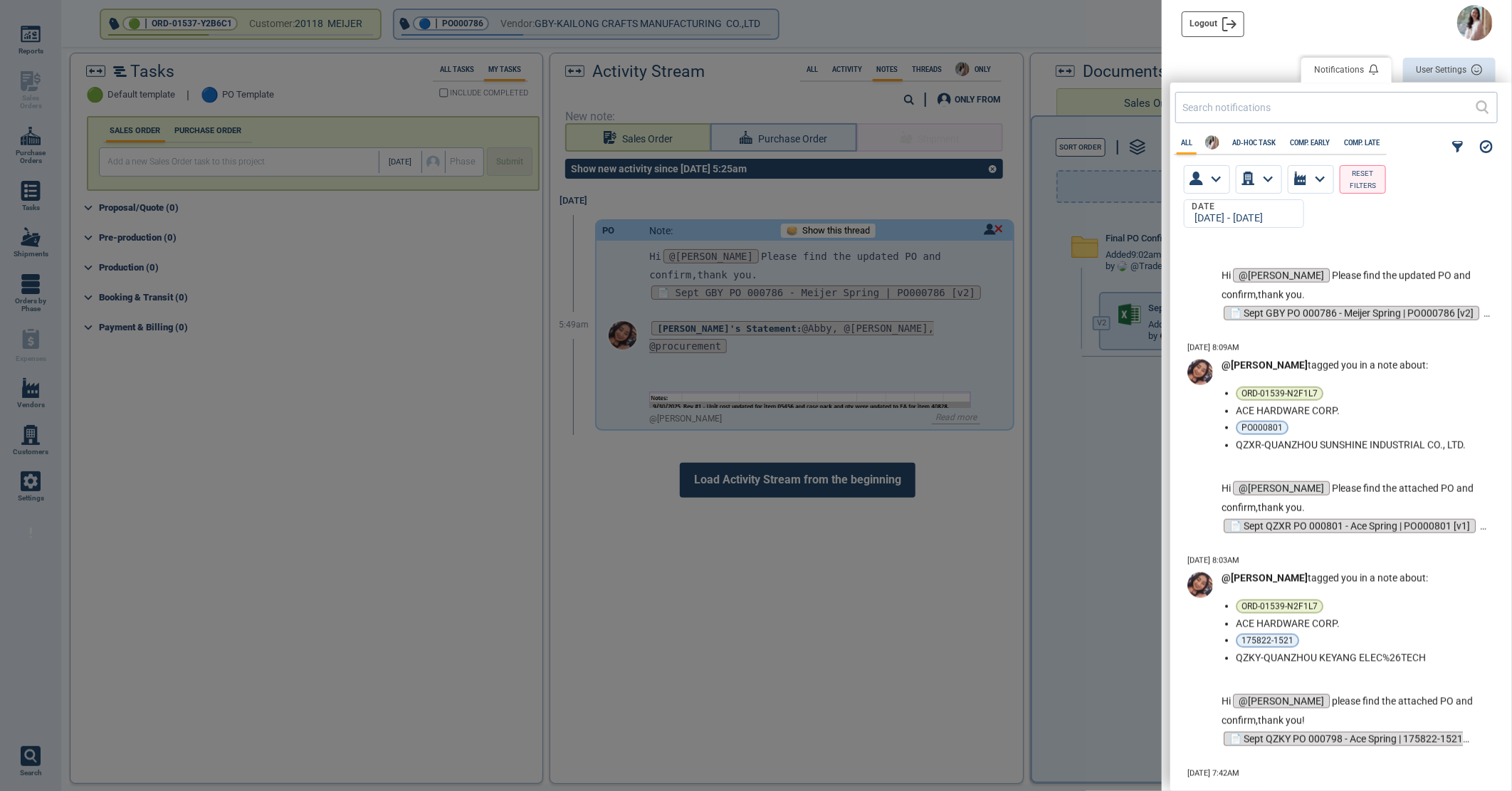
click at [1472, 19] on img at bounding box center [1475, 23] width 36 height 36
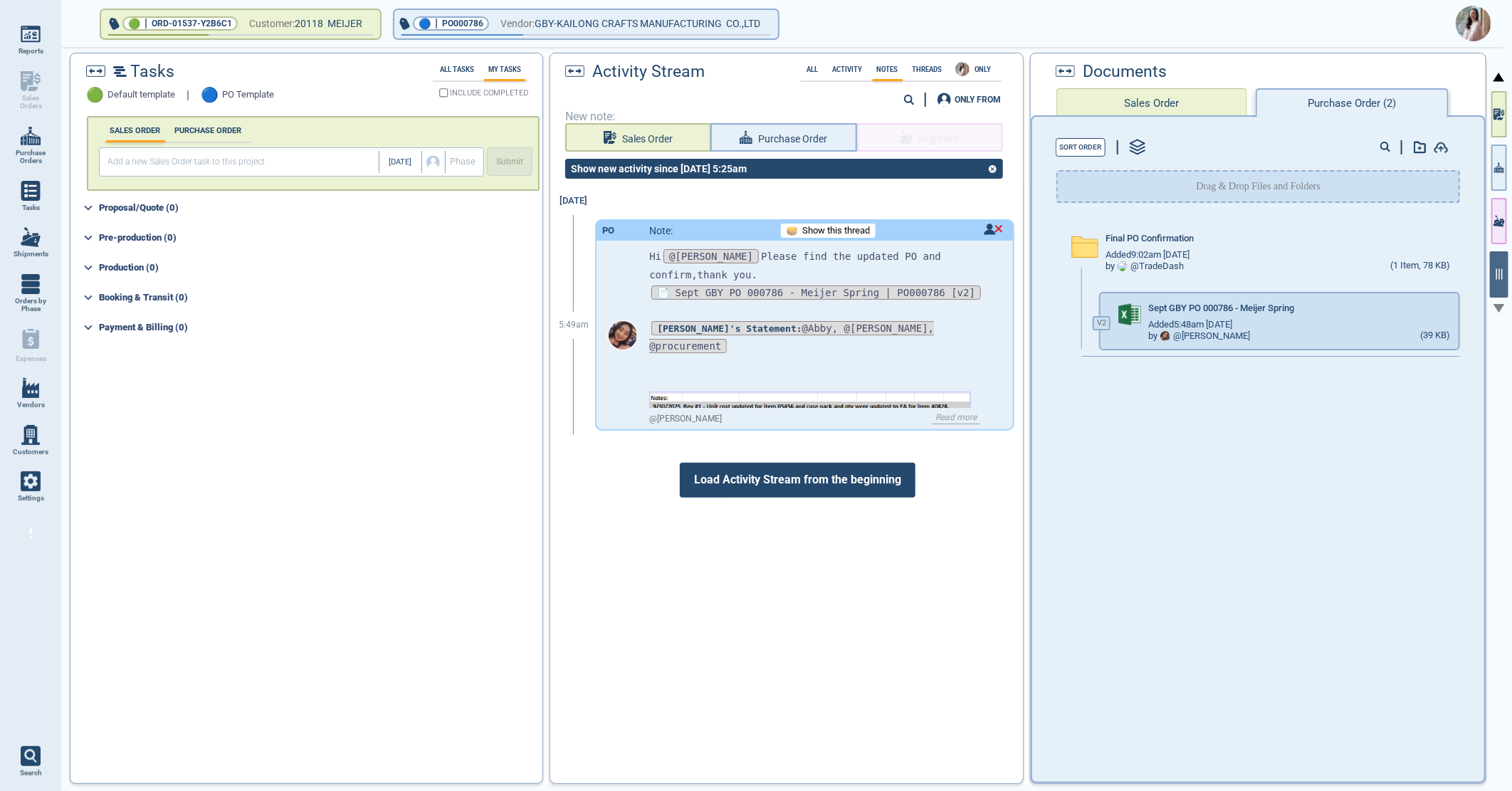
click at [1469, 19] on img at bounding box center [1474, 24] width 36 height 36
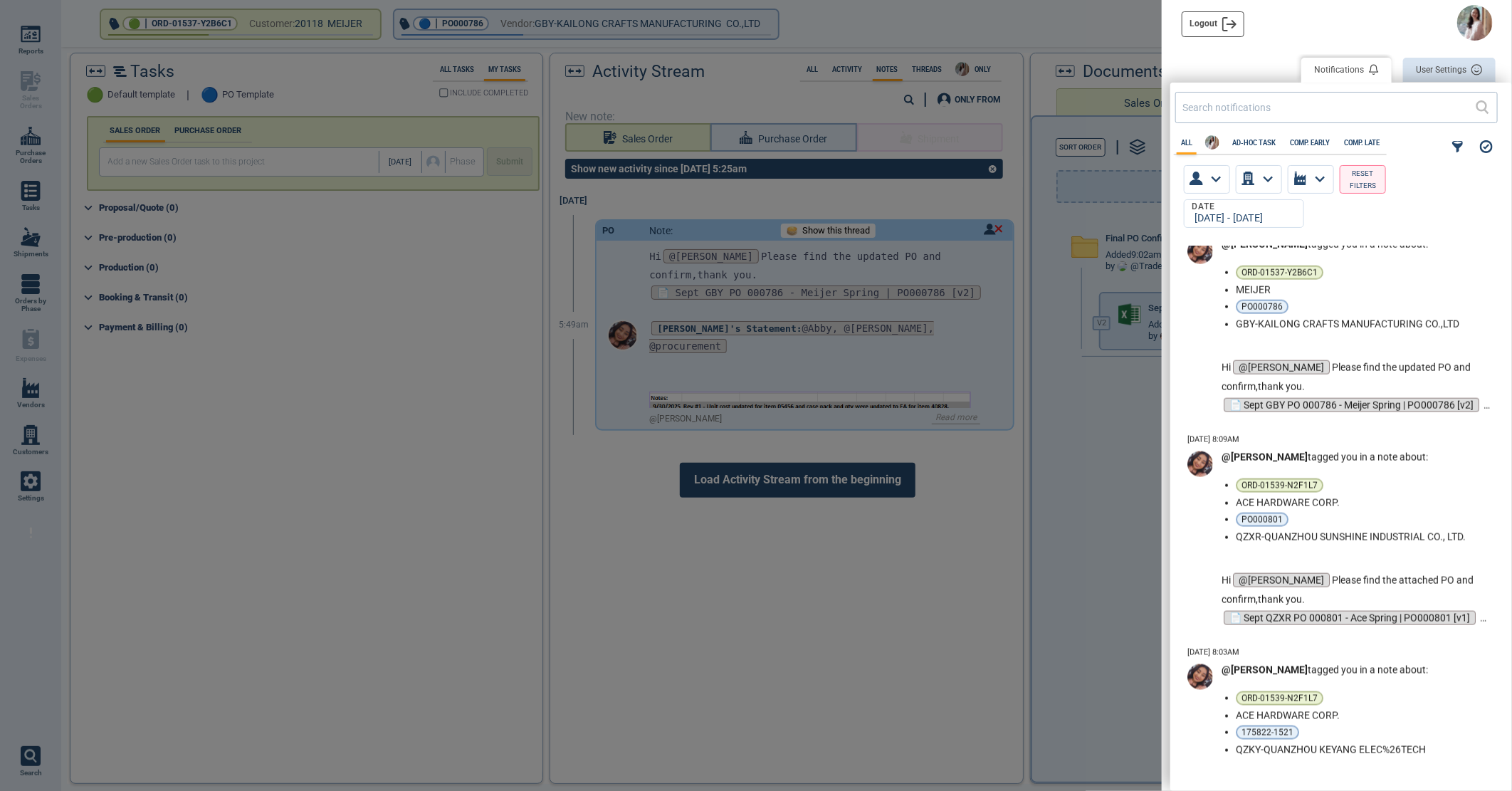
scroll to position [1107, 0]
